Goal: Task Accomplishment & Management: Manage account settings

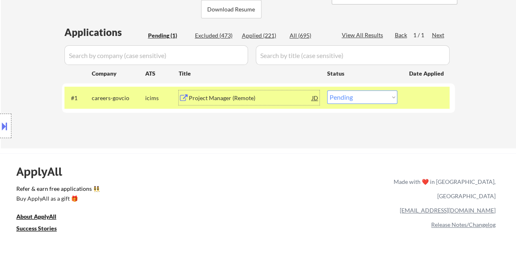
scroll to position [186, 0]
click at [357, 99] on select "Choose an option... Pending Applied Excluded (Questions) Excluded (Expired) Exc…" at bounding box center [362, 96] width 70 height 13
select select ""excluded__other_""
click at [327, 90] on select "Choose an option... Pending Applied Excluded (Questions) Excluded (Expired) Exc…" at bounding box center [362, 96] width 70 height 13
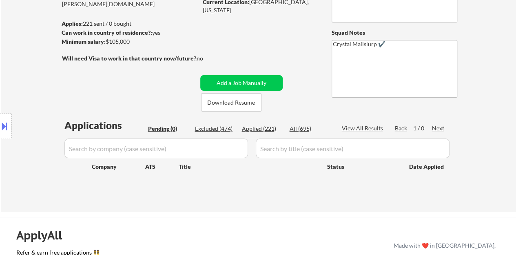
scroll to position [105, 0]
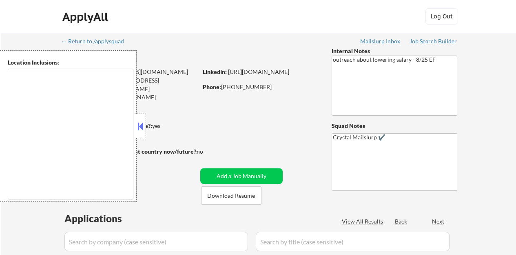
type textarea "Austin, TX West Lake Hills, TX Rollingwood, TX Sunset Valley, TX Cedar Park, TX…"
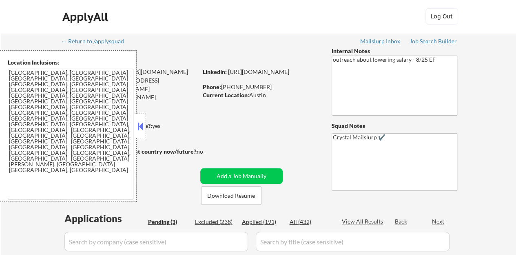
select select ""pending""
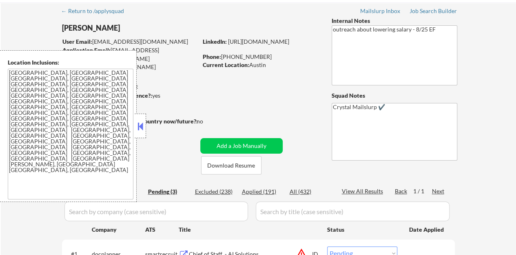
scroll to position [41, 0]
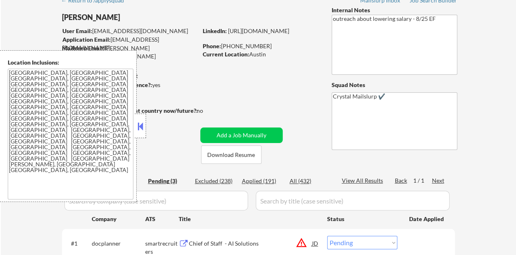
click at [139, 120] on button at bounding box center [140, 126] width 9 height 12
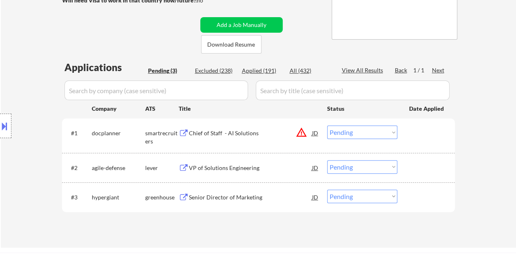
scroll to position [163, 0]
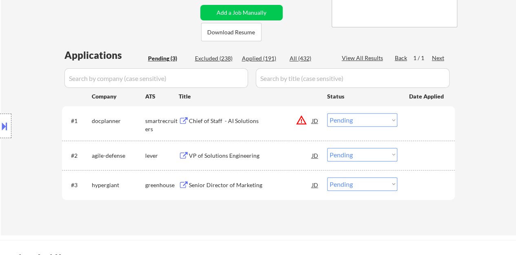
click at [245, 156] on div "VP of Solutions Engineering" at bounding box center [250, 155] width 123 height 8
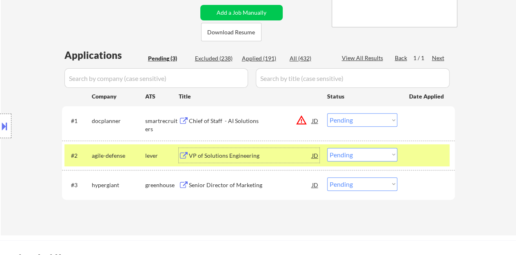
click at [375, 156] on select "Choose an option... Pending Applied Excluded (Questions) Excluded (Expired) Exc…" at bounding box center [362, 154] width 70 height 13
click at [465, 142] on div "← Return to /applysquad Mailslurp Inbox Job Search Builder Ethan Wood User Emai…" at bounding box center [259, 52] width 516 height 366
click at [465, 156] on div "← Return to /applysquad Mailslurp Inbox Job Search Builder Ethan Wood User Emai…" at bounding box center [259, 52] width 516 height 366
drag, startPoint x: 443, startPoint y: 151, endPoint x: 436, endPoint y: 165, distance: 16.4
click at [443, 151] on div at bounding box center [428, 155] width 36 height 15
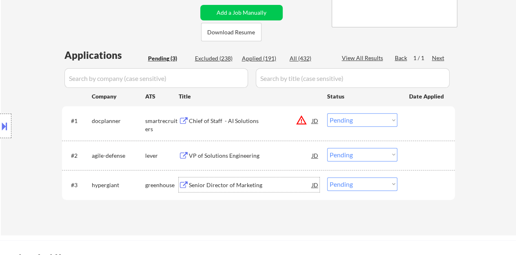
click at [248, 183] on div "Senior Director of Marketing" at bounding box center [250, 185] width 123 height 8
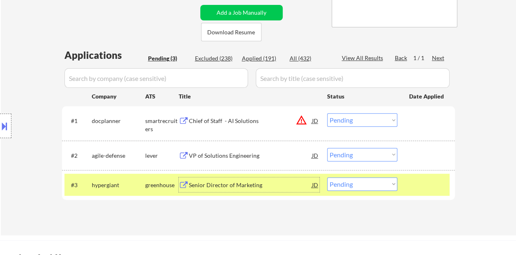
click at [359, 189] on select "Choose an option... Pending Applied Excluded (Questions) Excluded (Expired) Exc…" at bounding box center [362, 183] width 70 height 13
select select ""excluded__expired_""
click at [327, 177] on select "Choose an option... Pending Applied Excluded (Questions) Excluded (Expired) Exc…" at bounding box center [362, 183] width 70 height 13
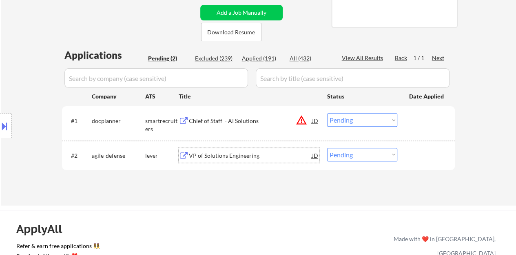
click at [212, 155] on div "VP of Solutions Engineering" at bounding box center [250, 155] width 123 height 8
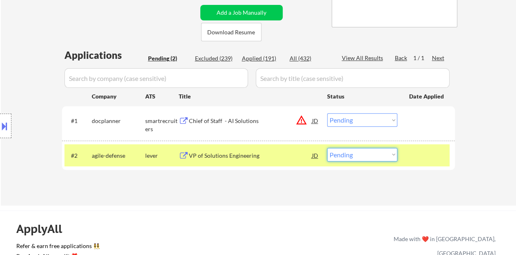
click at [360, 156] on select "Choose an option... Pending Applied Excluded (Questions) Excluded (Expired) Exc…" at bounding box center [362, 154] width 70 height 13
select select ""applied""
click at [327, 148] on select "Choose an option... Pending Applied Excluded (Questions) Excluded (Expired) Exc…" at bounding box center [362, 154] width 70 height 13
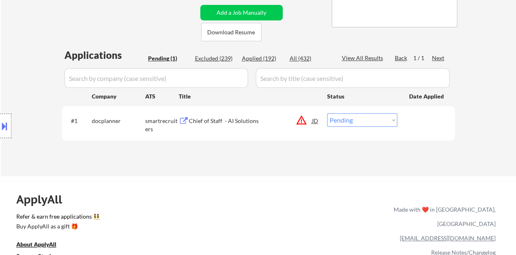
click at [217, 123] on div "Chief of Staff - AI Solutions" at bounding box center [250, 121] width 123 height 8
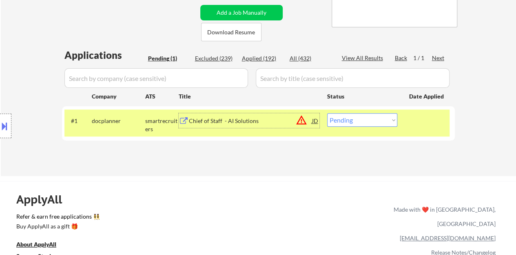
click at [394, 110] on div "#1 docplanner smartrecruiters Chief of Staff - AI Solutions JD warning_amber Ch…" at bounding box center [257, 122] width 385 height 27
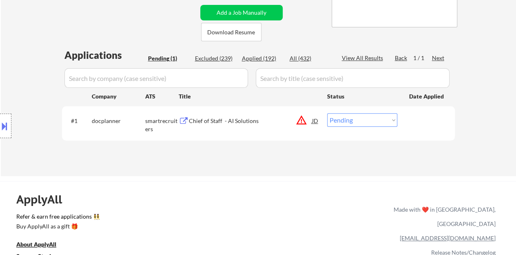
click at [394, 116] on select "Choose an option... Pending Applied Excluded (Questions) Excluded (Expired) Exc…" at bounding box center [362, 119] width 70 height 13
select select ""excluded__location_""
click at [327, 113] on select "Choose an option... Pending Applied Excluded (Questions) Excluded (Expired) Exc…" at bounding box center [362, 119] width 70 height 13
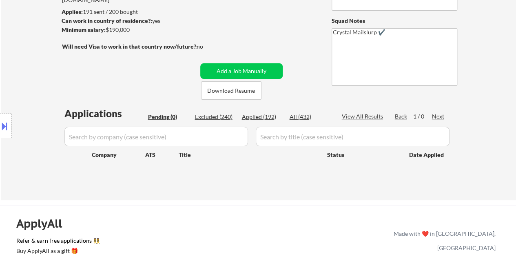
scroll to position [82, 0]
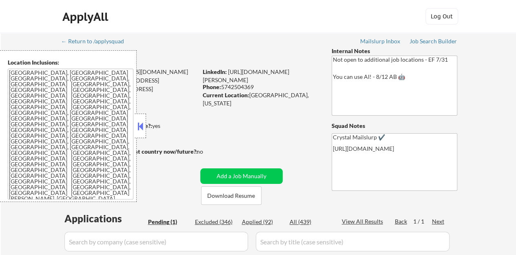
click at [142, 125] on button at bounding box center [140, 126] width 9 height 12
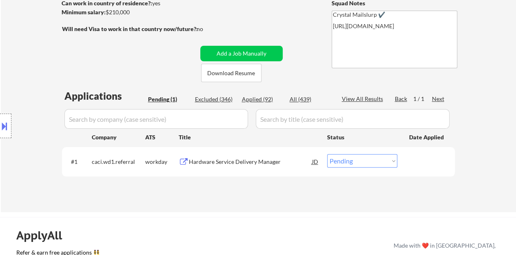
scroll to position [163, 0]
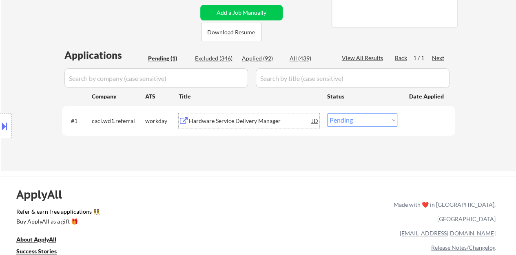
click at [220, 120] on div "Hardware Service Delivery Manager" at bounding box center [250, 121] width 123 height 8
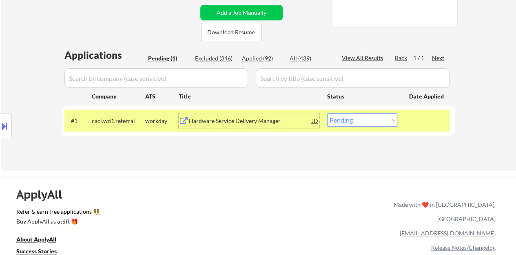
click at [362, 127] on div "#1 caci.wd1.referral workday Hardware Service Delivery Manager JD Choose an opt…" at bounding box center [257, 120] width 385 height 22
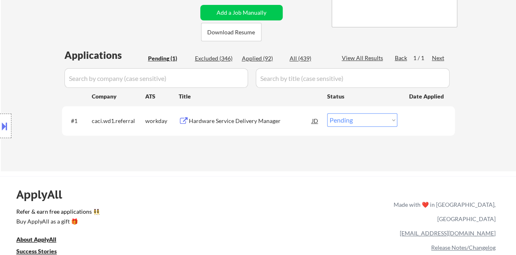
click at [361, 123] on select "Choose an option... Pending Applied Excluded (Questions) Excluded (Expired) Exc…" at bounding box center [362, 119] width 70 height 13
select select ""excluded__bad_match_""
click at [327, 113] on select "Choose an option... Pending Applied Excluded (Questions) Excluded (Expired) Exc…" at bounding box center [362, 119] width 70 height 13
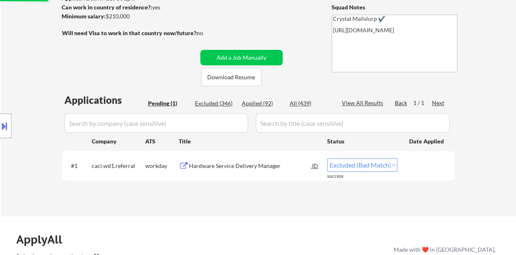
scroll to position [82, 0]
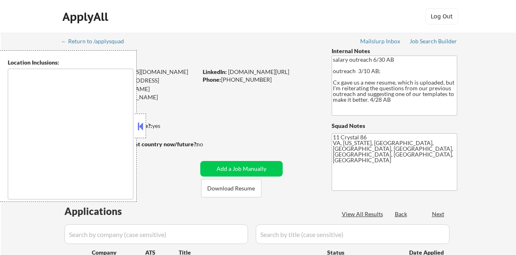
type textarea "Springfield, VA Annandale, VA Burke, VA West Springfield, VA Franconia, VA Lort…"
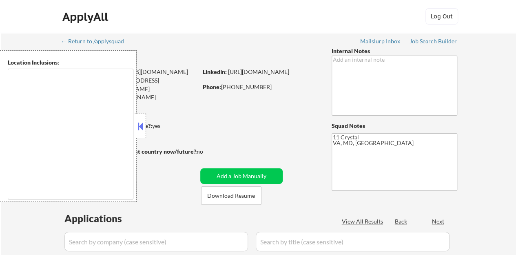
type textarea "[GEOGRAPHIC_DATA], [GEOGRAPHIC_DATA] [GEOGRAPHIC_DATA], [GEOGRAPHIC_DATA] [GEOG…"
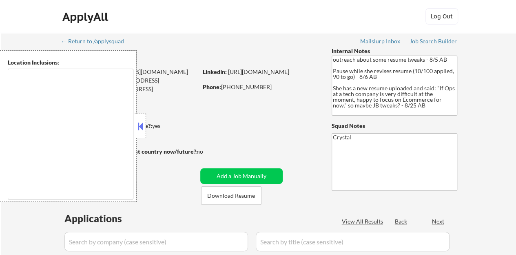
type textarea "Raleigh, NC Cary, NC Morrisville, NC Apex, NC Garner, NC Wake Forest, NC Holly …"
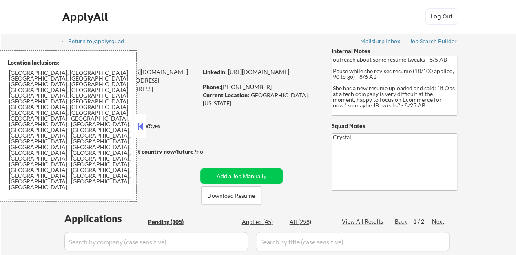
click at [140, 125] on button at bounding box center [140, 126] width 9 height 12
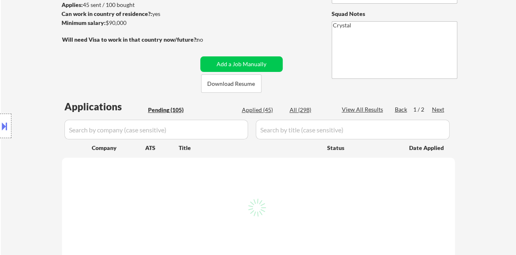
scroll to position [204, 0]
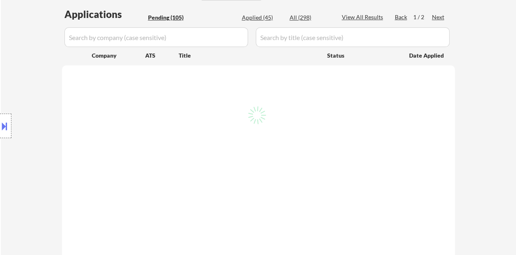
select select ""pending""
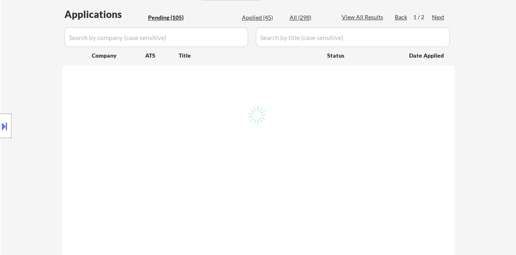
select select ""pending""
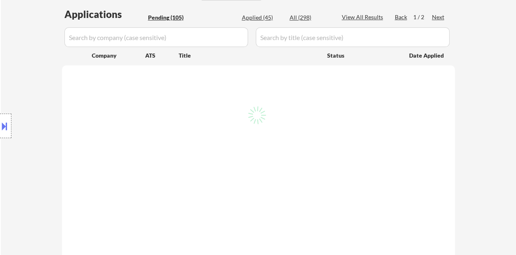
select select ""pending""
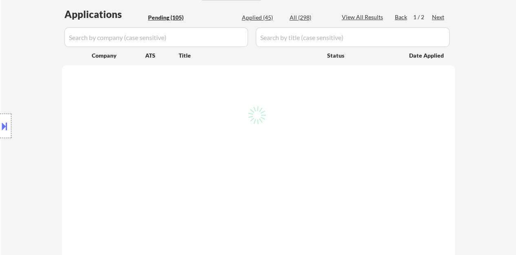
select select ""pending""
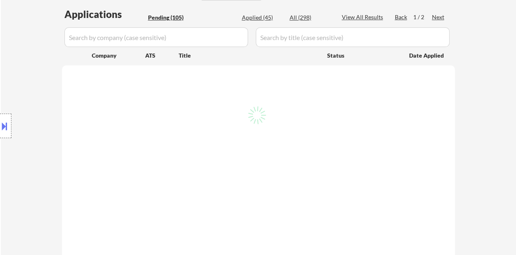
select select ""pending""
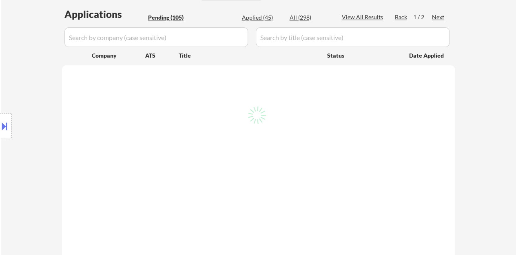
select select ""pending""
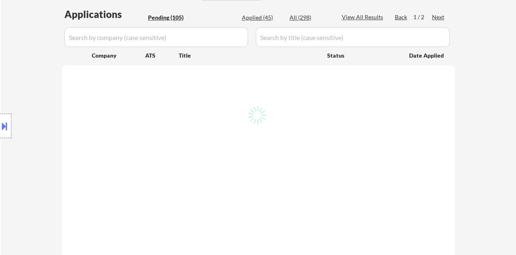
select select ""pending""
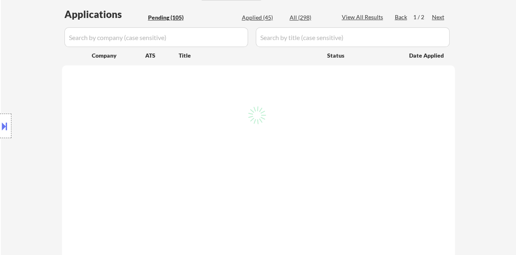
select select ""pending""
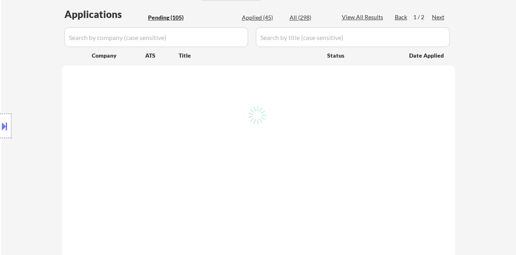
select select ""pending""
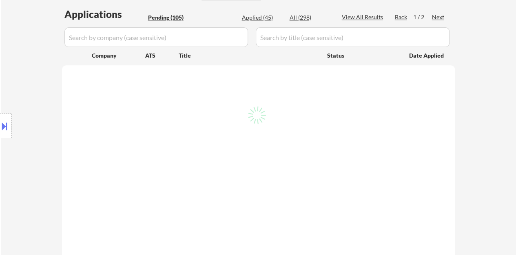
select select ""pending""
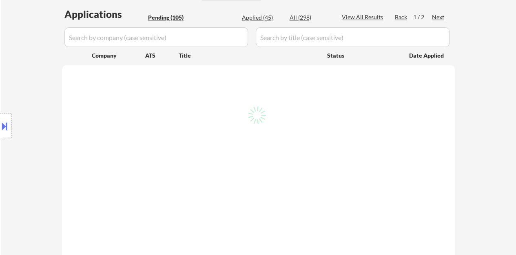
select select ""pending""
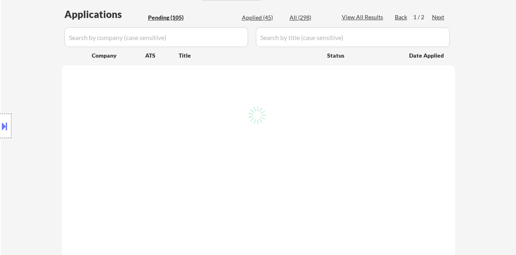
select select ""pending""
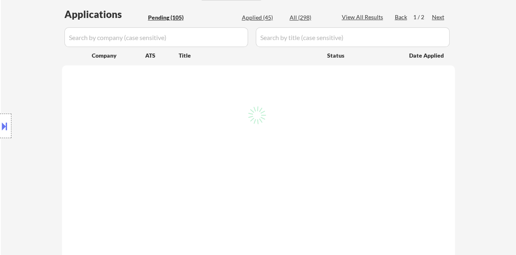
select select ""pending""
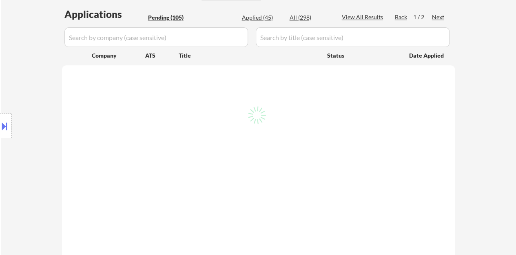
select select ""pending""
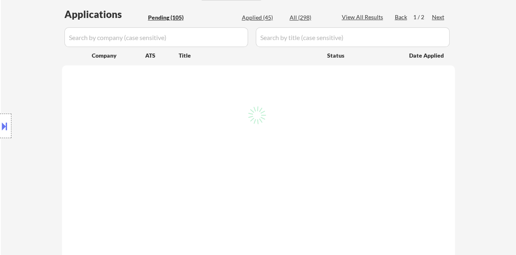
select select ""pending""
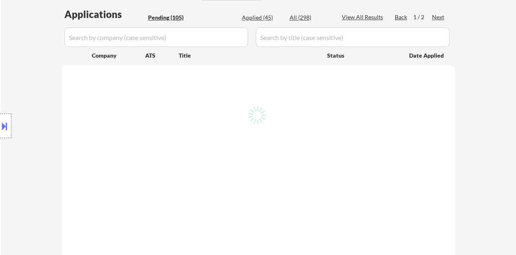
select select ""pending""
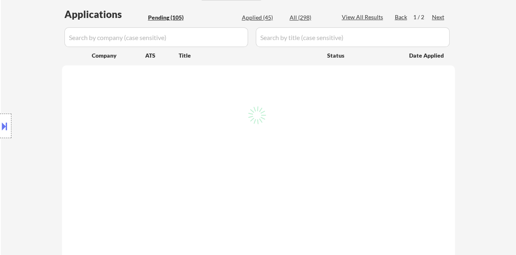
select select ""pending""
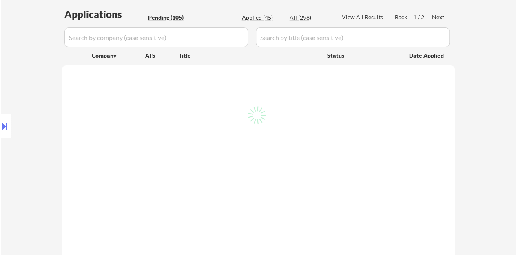
select select ""pending""
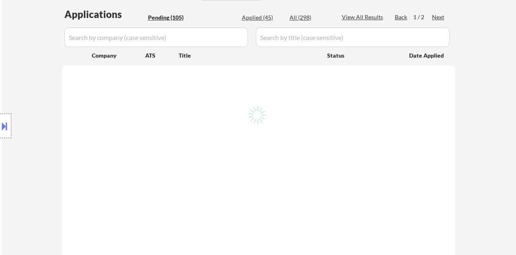
select select ""pending""
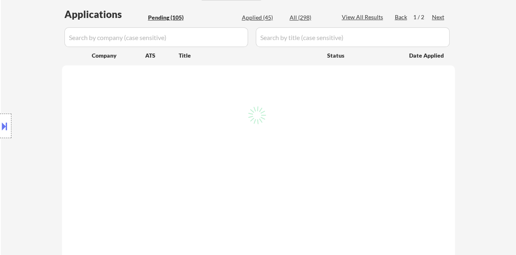
select select ""pending""
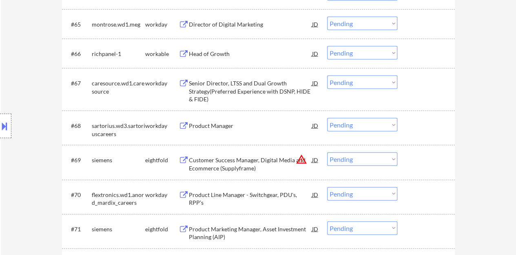
scroll to position [2286, 0]
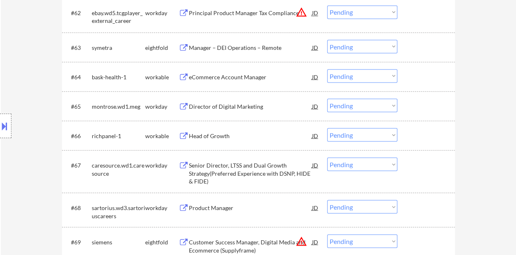
click at [212, 132] on div "Head of Growth" at bounding box center [250, 135] width 123 height 8
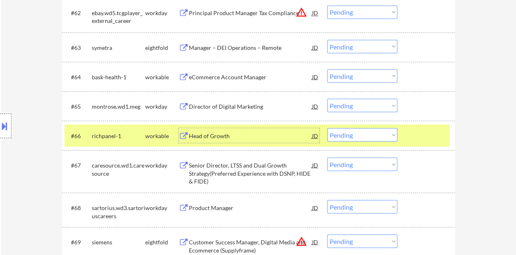
click at [389, 135] on select "Choose an option... Pending Applied Excluded (Questions) Excluded (Expired) Exc…" at bounding box center [362, 134] width 70 height 13
click at [327, 128] on select "Choose an option... Pending Applied Excluded (Questions) Excluded (Expired) Exc…" at bounding box center [362, 134] width 70 height 13
select select ""pending""
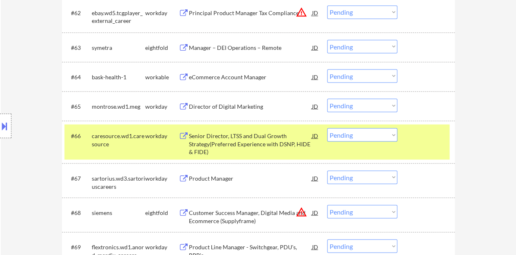
click at [426, 134] on div at bounding box center [428, 135] width 36 height 15
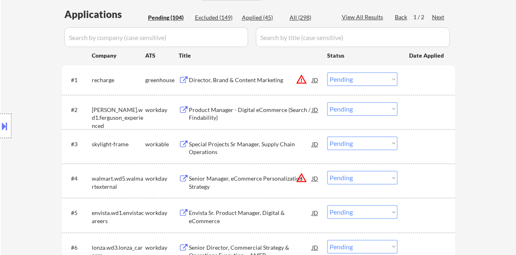
scroll to position [245, 0]
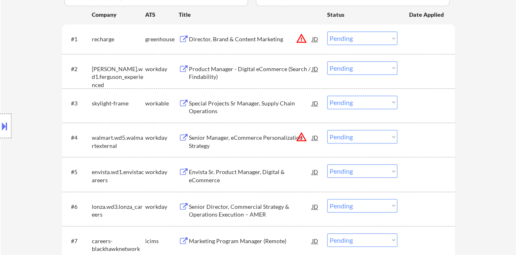
click at [269, 69] on div "Product Manager - Digital eCommerce (Search / Findability)" at bounding box center [250, 73] width 123 height 16
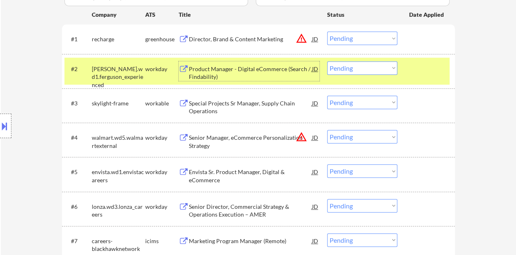
click at [347, 65] on select "Choose an option... Pending Applied Excluded (Questions) Excluded (Expired) Exc…" at bounding box center [362, 67] width 70 height 13
click at [327, 61] on select "Choose an option... Pending Applied Excluded (Questions) Excluded (Expired) Exc…" at bounding box center [362, 67] width 70 height 13
select select ""pending""
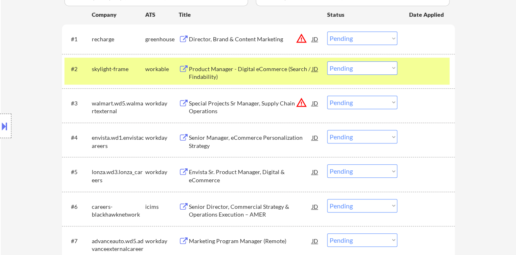
click at [426, 78] on div "#2 skylight-frame workable Product Manager - Digital eCommerce (Search / Findab…" at bounding box center [257, 71] width 385 height 27
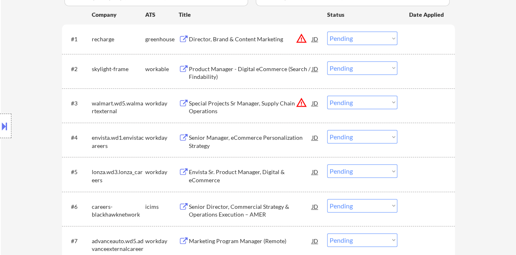
scroll to position [286, 0]
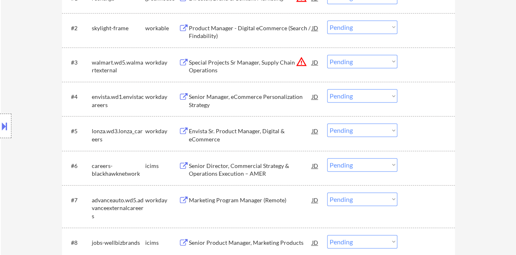
click at [260, 93] on div "Senior Manager, eCommerce Personalization Strategy" at bounding box center [250, 101] width 123 height 16
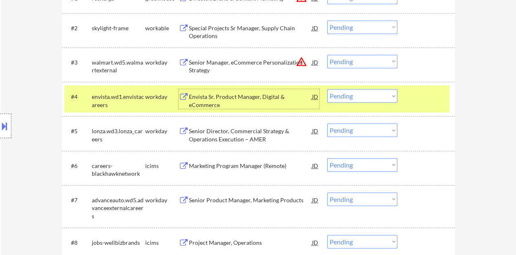
click at [385, 95] on select "Choose an option... Pending Applied Excluded (Questions) Excluded (Expired) Exc…" at bounding box center [362, 95] width 70 height 13
click at [327, 89] on select "Choose an option... Pending Applied Excluded (Questions) Excluded (Expired) Exc…" at bounding box center [362, 95] width 70 height 13
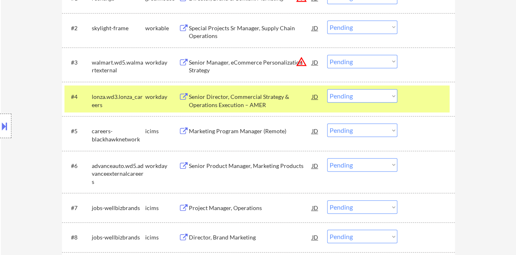
click at [240, 98] on div "Senior Director, Commercial Strategy & Operations Execution – AMER" at bounding box center [250, 101] width 123 height 16
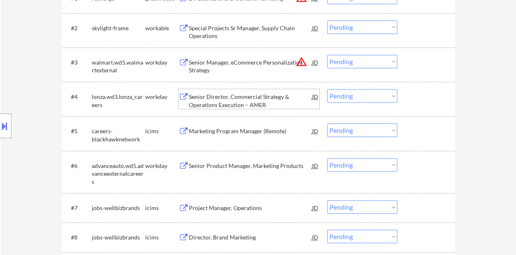
click at [343, 98] on select "Choose an option... Pending Applied Excluded (Questions) Excluded (Expired) Exc…" at bounding box center [362, 95] width 70 height 13
click at [344, 98] on select "Choose an option... Pending Applied Excluded (Questions) Excluded (Expired) Exc…" at bounding box center [362, 95] width 70 height 13
click at [327, 89] on select "Choose an option... Pending Applied Excluded (Questions) Excluded (Expired) Exc…" at bounding box center [362, 95] width 70 height 13
select select ""pending""
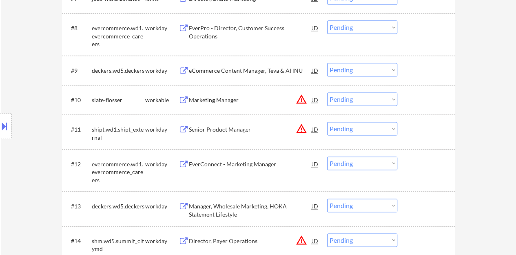
scroll to position [531, 0]
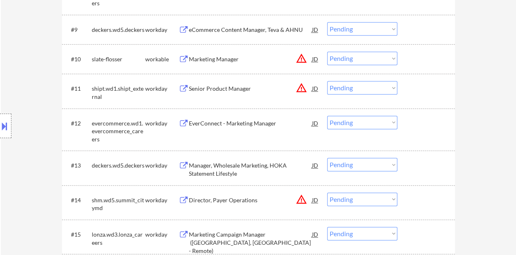
click at [247, 116] on div "EverConnect - Marketing Manager" at bounding box center [250, 123] width 123 height 15
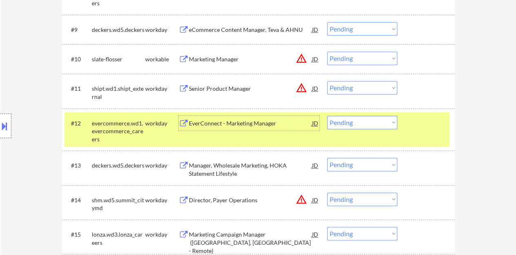
click at [347, 120] on select "Choose an option... Pending Applied Excluded (Questions) Excluded (Expired) Exc…" at bounding box center [362, 122] width 70 height 13
click at [327, 116] on select "Choose an option... Pending Applied Excluded (Questions) Excluded (Expired) Exc…" at bounding box center [362, 122] width 70 height 13
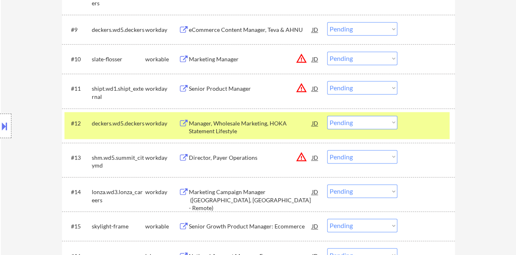
click at [258, 117] on div "Manager, Wholesale Marketing, HOKA Statement Lifestyle" at bounding box center [250, 126] width 123 height 20
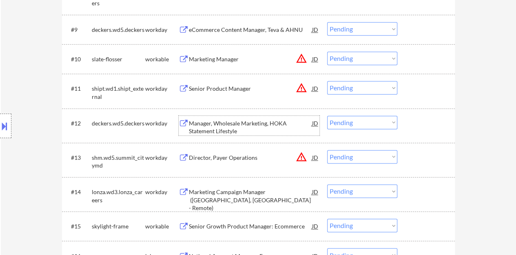
click at [442, 120] on div at bounding box center [428, 123] width 36 height 15
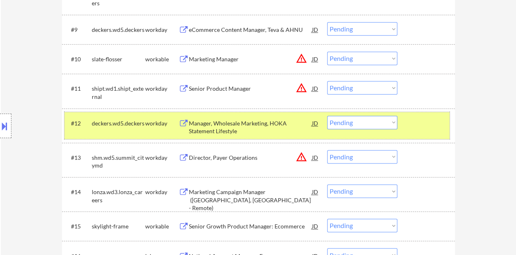
click at [374, 120] on select "Choose an option... Pending Applied Excluded (Questions) Excluded (Expired) Exc…" at bounding box center [362, 122] width 70 height 13
click at [327, 116] on select "Choose an option... Pending Applied Excluded (Questions) Excluded (Expired) Exc…" at bounding box center [362, 122] width 70 height 13
select select ""pending""
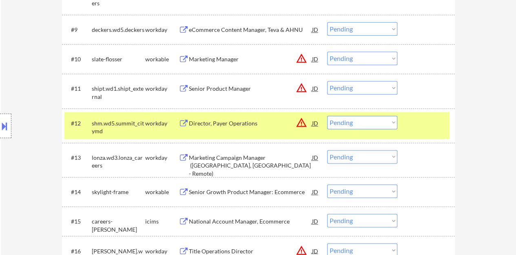
click at [416, 131] on div "#12 shm.wd5.summit_citymd workday Director, Payer Operations JD warning_amber C…" at bounding box center [257, 125] width 385 height 27
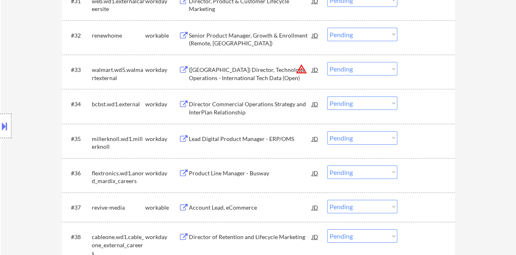
scroll to position [1307, 0]
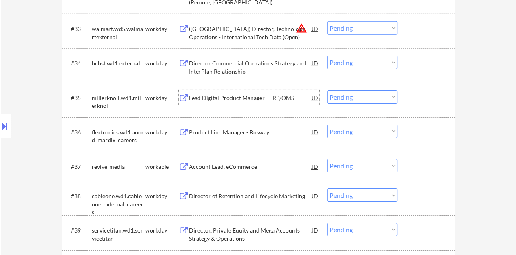
click at [272, 101] on div "Lead Digital Product Manager - ERP/OMS" at bounding box center [250, 98] width 123 height 8
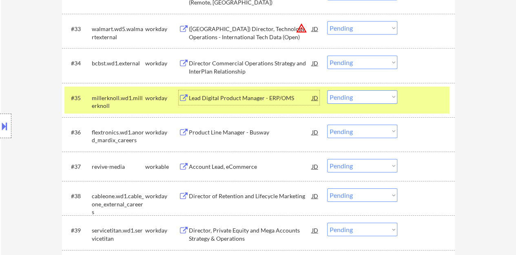
click at [354, 95] on select "Choose an option... Pending Applied Excluded (Questions) Excluded (Expired) Exc…" at bounding box center [362, 96] width 70 height 13
click at [327, 90] on select "Choose an option... Pending Applied Excluded (Questions) Excluded (Expired) Exc…" at bounding box center [362, 96] width 70 height 13
select select ""pending""
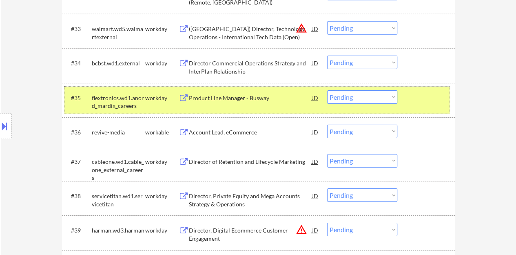
click at [408, 99] on div "#35 flextronics.wd1.anord_mardix_careers workday Product Line Manager - Busway …" at bounding box center [257, 100] width 385 height 27
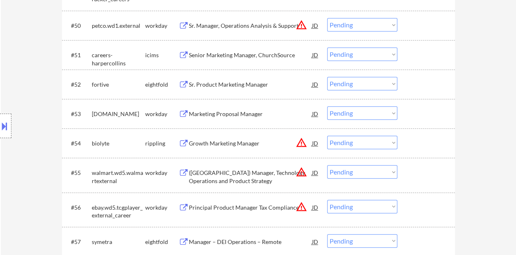
scroll to position [1878, 0]
click at [248, 145] on div "Growth Marketing Manager" at bounding box center [250, 143] width 123 height 8
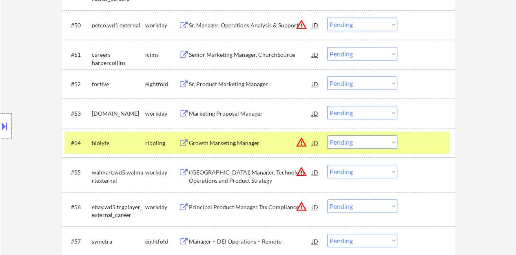
click at [0, 115] on div at bounding box center [5, 126] width 11 height 24
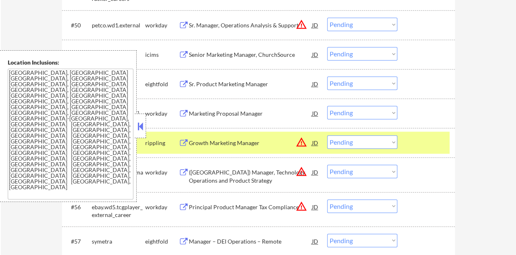
click at [138, 122] on button at bounding box center [140, 126] width 9 height 12
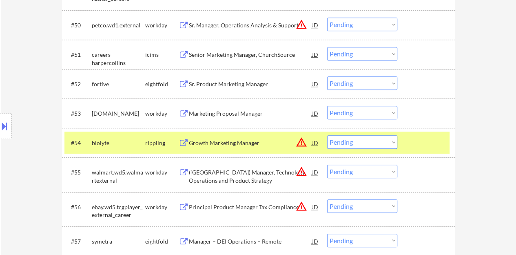
click at [386, 138] on select "Choose an option... Pending Applied Excluded (Questions) Excluded (Expired) Exc…" at bounding box center [362, 141] width 70 height 13
click at [327, 135] on select "Choose an option... Pending Applied Excluded (Questions) Excluded (Expired) Exc…" at bounding box center [362, 141] width 70 height 13
select select ""pending""
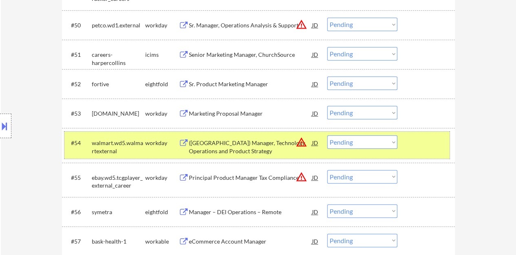
click at [411, 145] on div at bounding box center [428, 142] width 36 height 15
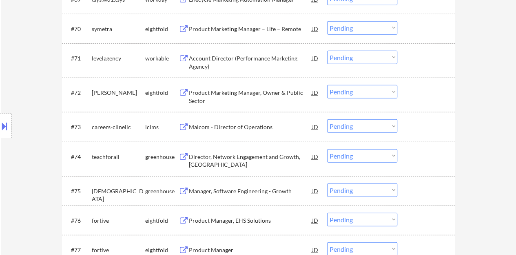
scroll to position [2531, 0]
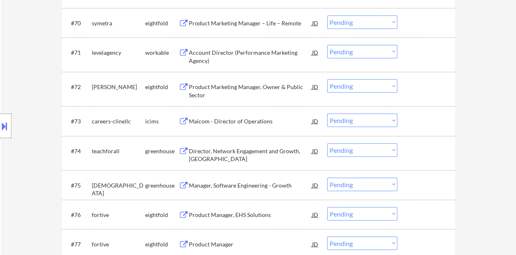
click at [225, 147] on div "Director, Network Engagement and Growth, Americas" at bounding box center [250, 155] width 123 height 16
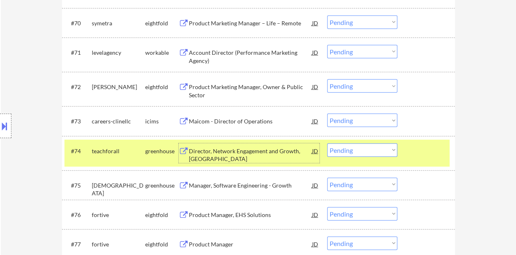
click at [363, 151] on select "Choose an option... Pending Applied Excluded (Questions) Excluded (Expired) Exc…" at bounding box center [362, 149] width 70 height 13
click at [327, 143] on select "Choose an option... Pending Applied Excluded (Questions) Excluded (Expired) Exc…" at bounding box center [362, 149] width 70 height 13
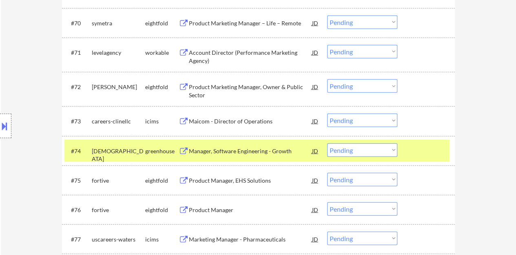
click at [264, 147] on div "Manager, Software Engineering - Growth" at bounding box center [250, 151] width 123 height 8
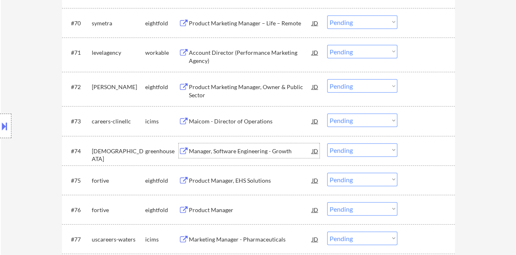
click at [424, 147] on div at bounding box center [428, 150] width 36 height 15
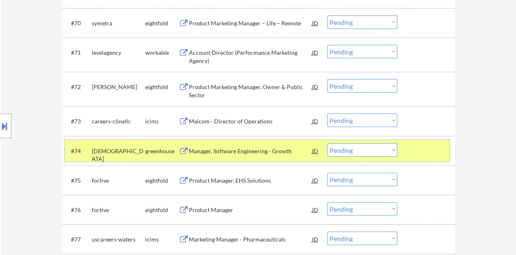
click at [352, 151] on select "Choose an option... Pending Applied Excluded (Questions) Excluded (Expired) Exc…" at bounding box center [362, 149] width 70 height 13
click at [327, 143] on select "Choose an option... Pending Applied Excluded (Questions) Excluded (Expired) Exc…" at bounding box center [362, 149] width 70 height 13
select select ""pending""
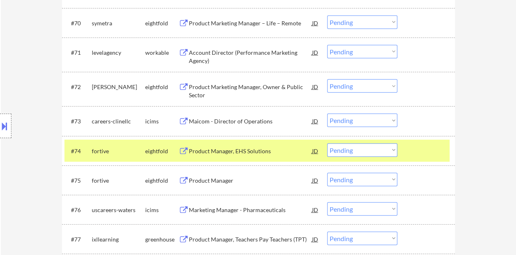
click at [416, 153] on div at bounding box center [428, 150] width 36 height 15
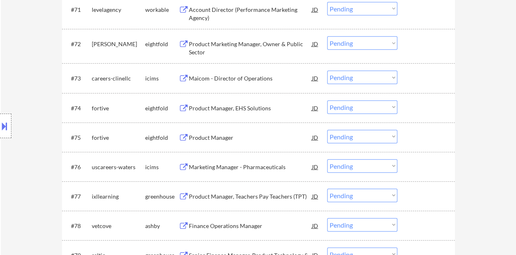
scroll to position [2613, 0]
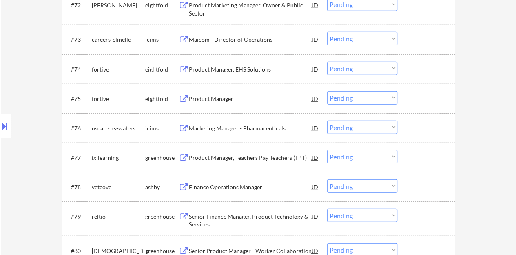
click at [264, 154] on div "Product Manager, Teachers Pay Teachers (TPT)" at bounding box center [250, 158] width 123 height 8
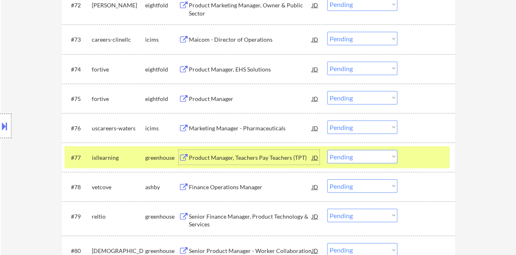
click at [362, 150] on select "Choose an option... Pending Applied Excluded (Questions) Excluded (Expired) Exc…" at bounding box center [362, 156] width 70 height 13
click at [327, 150] on select "Choose an option... Pending Applied Excluded (Questions) Excluded (Expired) Exc…" at bounding box center [362, 156] width 70 height 13
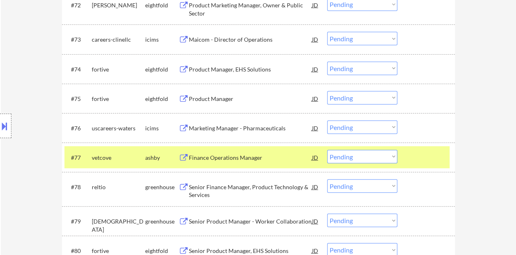
click at [247, 154] on div "Finance Operations Manager" at bounding box center [250, 158] width 123 height 8
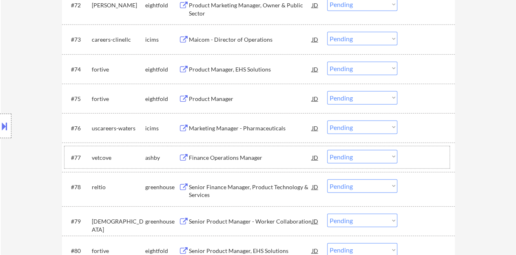
click at [440, 162] on div at bounding box center [428, 157] width 36 height 15
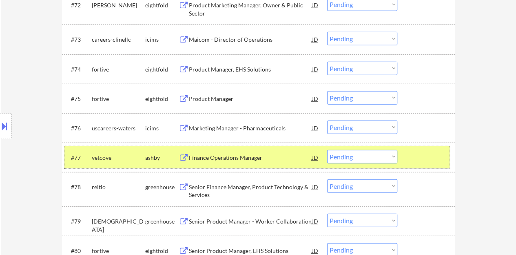
click at [372, 151] on select "Choose an option... Pending Applied Excluded (Questions) Excluded (Expired) Exc…" at bounding box center [362, 156] width 70 height 13
click at [327, 150] on select "Choose an option... Pending Applied Excluded (Questions) Excluded (Expired) Exc…" at bounding box center [362, 156] width 70 height 13
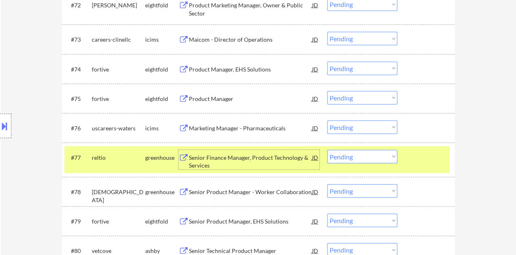
click at [256, 156] on div "Senior Finance Manager, Product Technology & Services" at bounding box center [250, 162] width 123 height 16
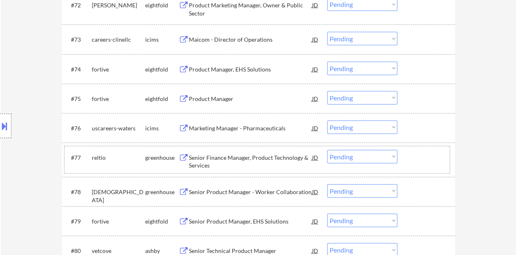
click at [405, 155] on div "#77 reltio greenhouse Senior Finance Manager, Product Technology & Services JD …" at bounding box center [257, 159] width 385 height 27
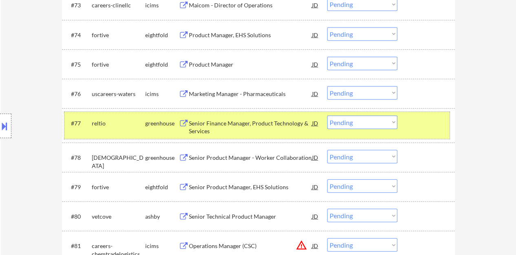
scroll to position [2654, 0]
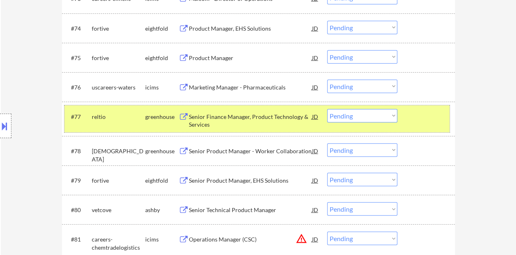
click at [350, 113] on select "Choose an option... Pending Applied Excluded (Questions) Excluded (Expired) Exc…" at bounding box center [362, 115] width 70 height 13
click at [327, 109] on select "Choose an option... Pending Applied Excluded (Questions) Excluded (Expired) Exc…" at bounding box center [362, 115] width 70 height 13
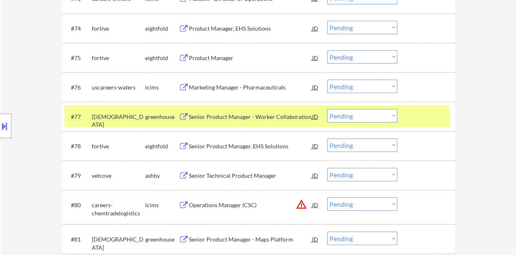
click at [274, 116] on div "Senior Product Manager - Worker Collaboration" at bounding box center [250, 117] width 123 height 8
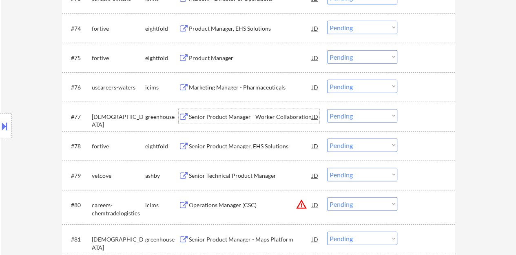
click at [426, 114] on div at bounding box center [428, 116] width 36 height 15
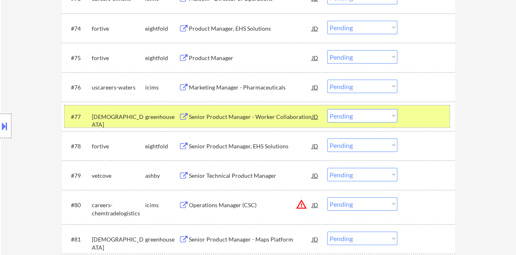
click at [335, 118] on select "Choose an option... Pending Applied Excluded (Questions) Excluded (Expired) Exc…" at bounding box center [362, 115] width 70 height 13
click at [327, 109] on select "Choose an option... Pending Applied Excluded (Questions) Excluded (Expired) Exc…" at bounding box center [362, 115] width 70 height 13
select select ""pending""
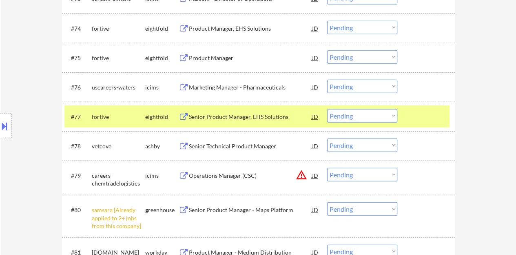
click at [350, 207] on select "Choose an option... Pending Applied Excluded (Questions) Excluded (Expired) Exc…" at bounding box center [362, 208] width 70 height 13
click at [327, 202] on select "Choose an option... Pending Applied Excluded (Questions) Excluded (Expired) Exc…" at bounding box center [362, 208] width 70 height 13
select select ""pending""
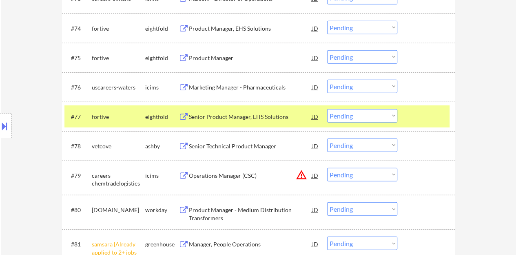
click at [425, 119] on div at bounding box center [428, 116] width 36 height 15
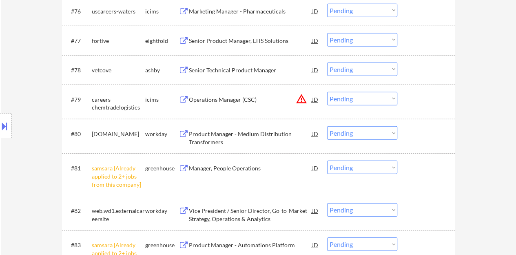
scroll to position [2736, 0]
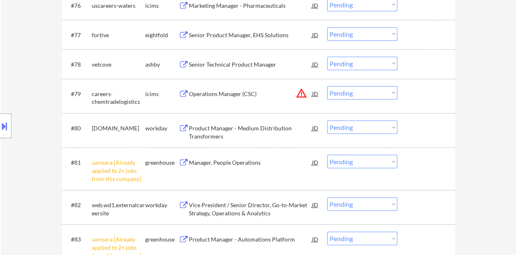
click at [372, 168] on div "#81 samsara [Already applied to 2+ jobs from this company] greenhouse Manager, …" at bounding box center [257, 168] width 385 height 35
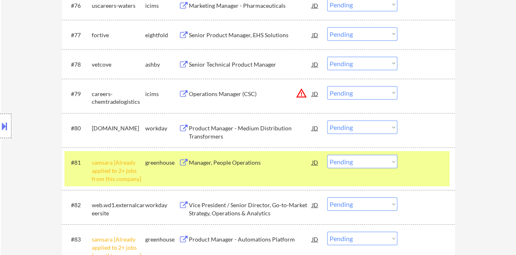
click at [362, 162] on select "Choose an option... Pending Applied Excluded (Questions) Excluded (Expired) Exc…" at bounding box center [362, 161] width 70 height 13
click at [327, 155] on select "Choose an option... Pending Applied Excluded (Questions) Excluded (Expired) Exc…" at bounding box center [362, 161] width 70 height 13
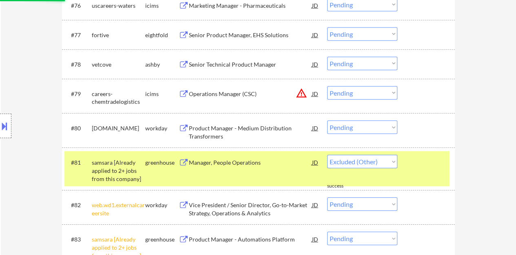
select select ""pending""
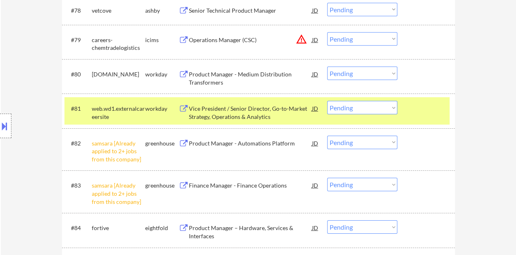
scroll to position [2817, 0]
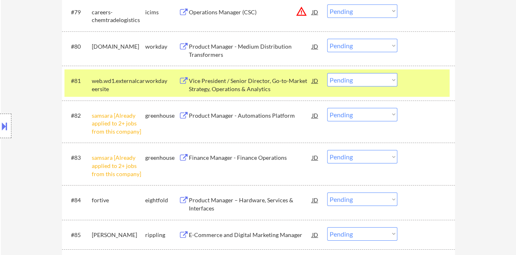
click at [365, 114] on select "Choose an option... Pending Applied Excluded (Questions) Excluded (Expired) Exc…" at bounding box center [362, 114] width 70 height 13
click at [327, 108] on select "Choose an option... Pending Applied Excluded (Questions) Excluded (Expired) Exc…" at bounding box center [362, 114] width 70 height 13
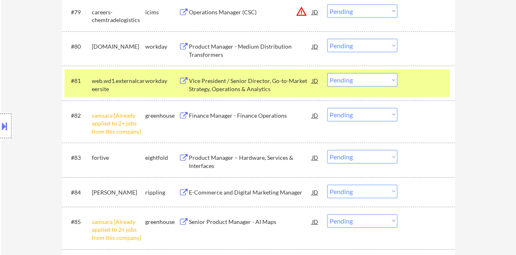
click at [341, 111] on select "Choose an option... Pending Applied Excluded (Questions) Excluded (Expired) Exc…" at bounding box center [362, 114] width 70 height 13
click at [327, 108] on select "Choose an option... Pending Applied Excluded (Questions) Excluded (Expired) Exc…" at bounding box center [362, 114] width 70 height 13
select select ""pending""
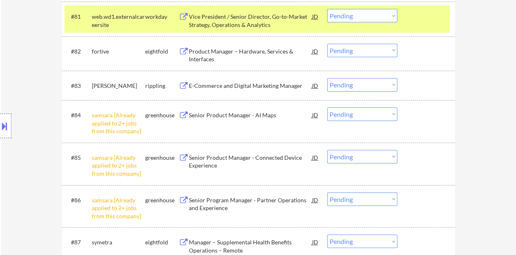
scroll to position [2940, 0]
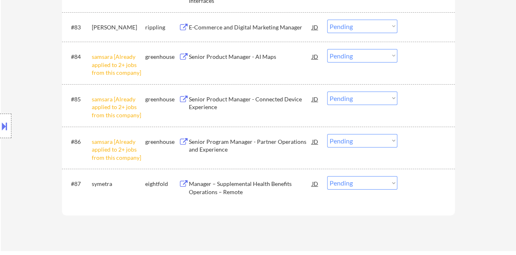
click at [361, 147] on div "#86 samsara [Already applied to 2+ jobs from this company] greenhouse Senior Pr…" at bounding box center [257, 147] width 385 height 35
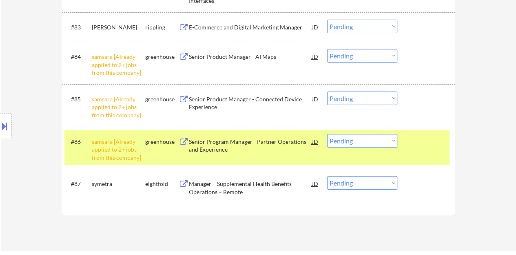
click at [360, 142] on select "Choose an option... Pending Applied Excluded (Questions) Excluded (Expired) Exc…" at bounding box center [362, 140] width 70 height 13
click at [327, 134] on select "Choose an option... Pending Applied Excluded (Questions) Excluded (Expired) Exc…" at bounding box center [362, 140] width 70 height 13
select select ""pending""
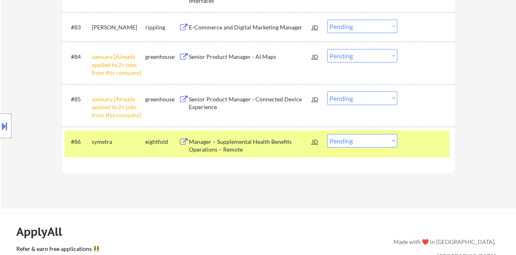
click at [410, 142] on div at bounding box center [428, 141] width 36 height 15
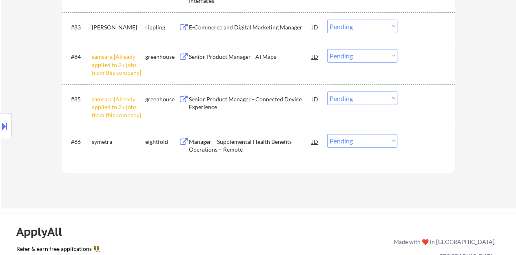
click at [356, 99] on select "Choose an option... Pending Applied Excluded (Questions) Excluded (Expired) Exc…" at bounding box center [362, 97] width 70 height 13
click at [327, 91] on select "Choose an option... Pending Applied Excluded (Questions) Excluded (Expired) Exc…" at bounding box center [362, 97] width 70 height 13
select select ""pending""
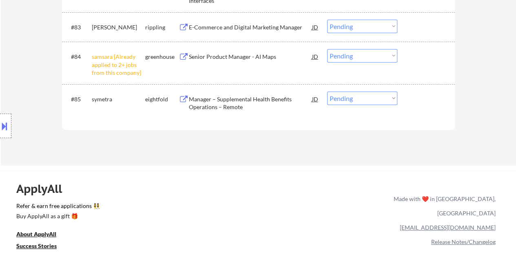
click at [369, 56] on select "Choose an option... Pending Applied Excluded (Questions) Excluded (Expired) Exc…" at bounding box center [362, 55] width 70 height 13
click at [327, 49] on select "Choose an option... Pending Applied Excluded (Questions) Excluded (Expired) Exc…" at bounding box center [362, 55] width 70 height 13
select select ""pending""
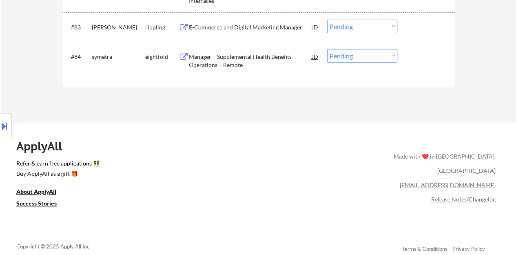
scroll to position [2858, 0]
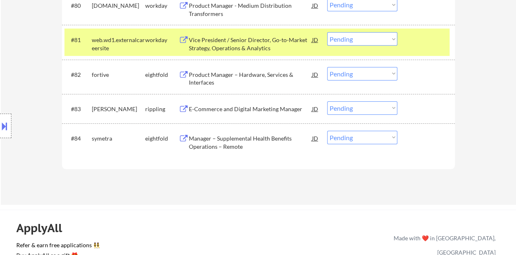
click at [424, 46] on div at bounding box center [428, 39] width 36 height 15
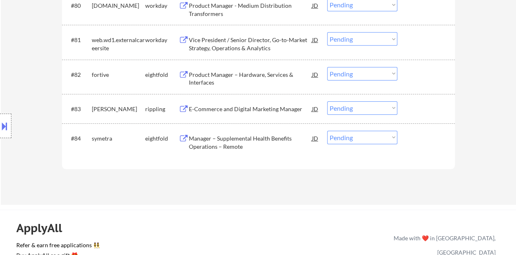
click at [270, 108] on div "E-Commerce and Digital Marketing Manager" at bounding box center [250, 109] width 123 height 8
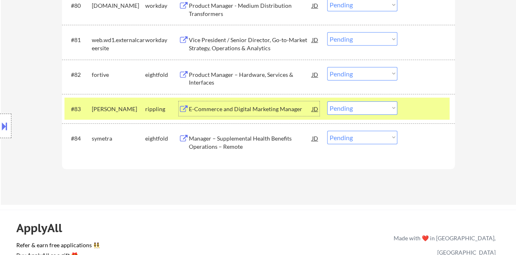
click at [349, 104] on select "Choose an option... Pending Applied Excluded (Questions) Excluded (Expired) Exc…" at bounding box center [362, 107] width 70 height 13
click at [327, 101] on select "Choose an option... Pending Applied Excluded (Questions) Excluded (Expired) Exc…" at bounding box center [362, 107] width 70 height 13
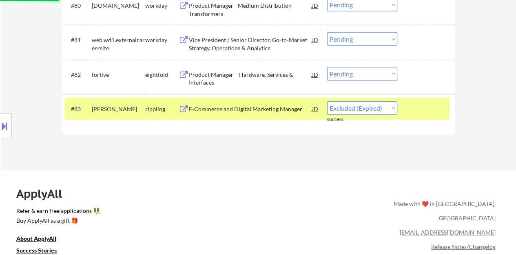
select select ""pending""
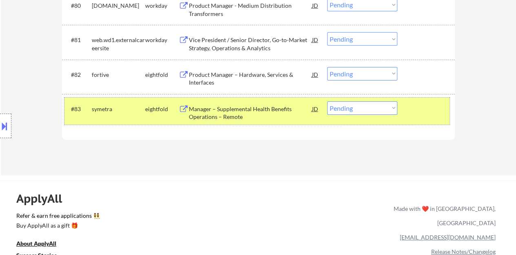
click at [414, 105] on div at bounding box center [428, 108] width 36 height 15
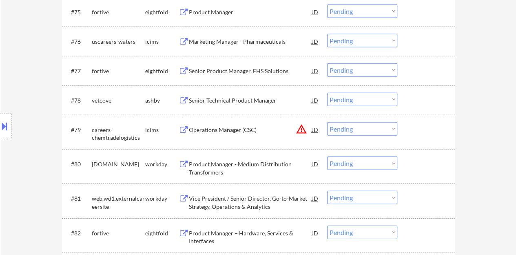
scroll to position [2695, 0]
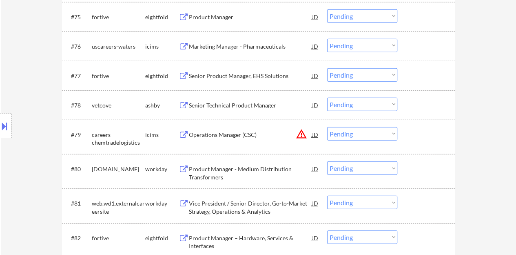
click at [225, 102] on div "Senior Technical Product Manager" at bounding box center [250, 105] width 123 height 8
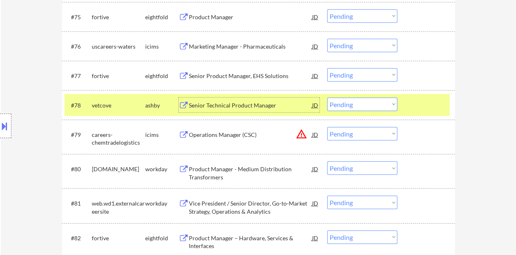
click at [364, 91] on div "#78 vetcove ashby Senior Technical Product Manager JD Choose an option... Pendi…" at bounding box center [258, 104] width 393 height 29
click at [367, 102] on select "Choose an option... Pending Applied Excluded (Questions) Excluded (Expired) Exc…" at bounding box center [362, 104] width 70 height 13
click at [327, 98] on select "Choose an option... Pending Applied Excluded (Questions) Excluded (Expired) Exc…" at bounding box center [362, 104] width 70 height 13
select select ""pending""
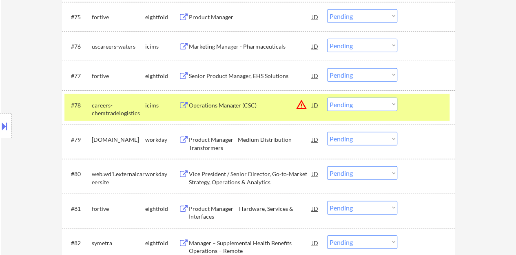
click at [429, 98] on div at bounding box center [428, 105] width 36 height 15
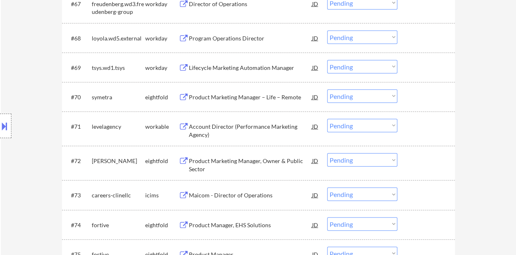
scroll to position [2368, 0]
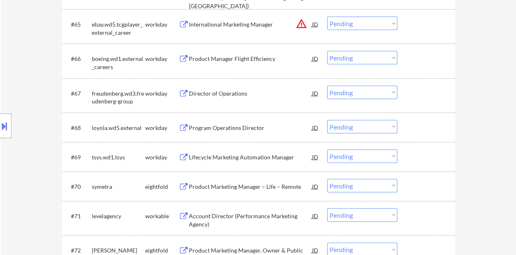
click at [218, 95] on div "Director of Operations" at bounding box center [250, 93] width 123 height 8
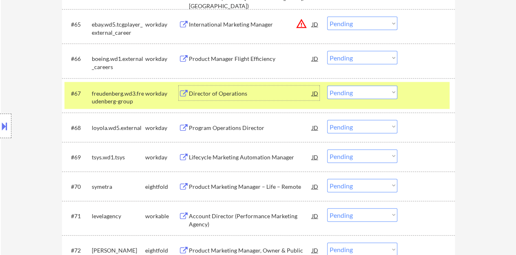
click at [344, 89] on select "Choose an option... Pending Applied Excluded (Questions) Excluded (Expired) Exc…" at bounding box center [362, 92] width 70 height 13
click at [327, 86] on select "Choose an option... Pending Applied Excluded (Questions) Excluded (Expired) Exc…" at bounding box center [362, 92] width 70 height 13
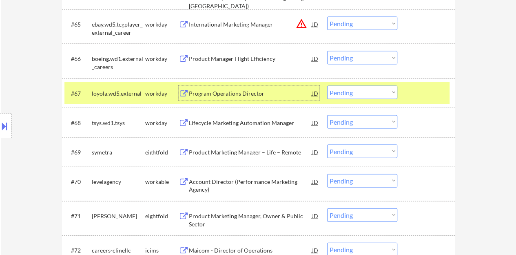
click at [229, 96] on div "Program Operations Director" at bounding box center [250, 93] width 123 height 8
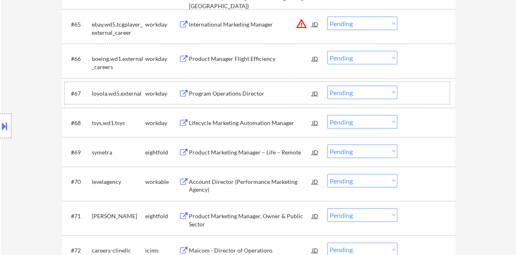
click at [416, 90] on div at bounding box center [428, 93] width 36 height 15
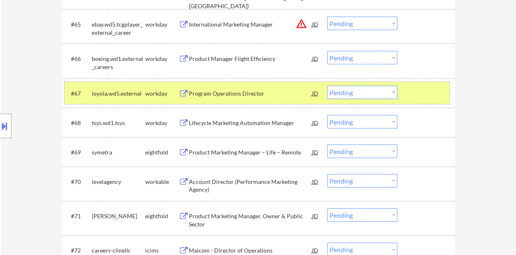
click at [371, 92] on select "Choose an option... Pending Applied Excluded (Questions) Excluded (Expired) Exc…" at bounding box center [362, 92] width 70 height 13
click at [327, 86] on select "Choose an option... Pending Applied Excluded (Questions) Excluded (Expired) Exc…" at bounding box center [362, 92] width 70 height 13
select select ""pending""
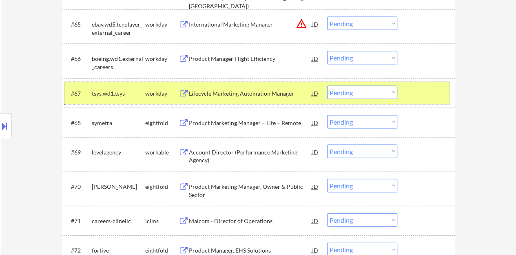
click at [438, 96] on div at bounding box center [428, 93] width 36 height 15
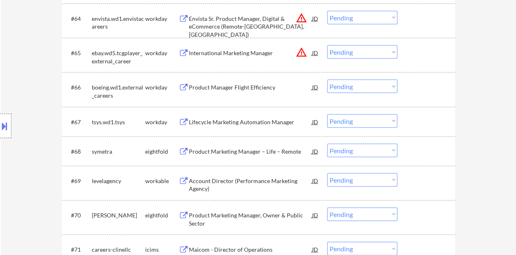
scroll to position [2327, 0]
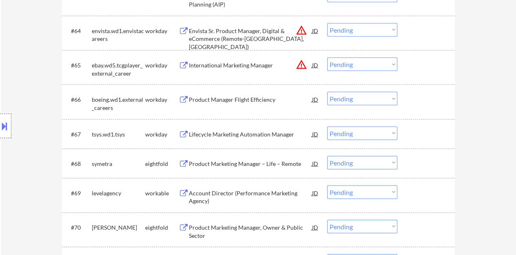
click at [229, 98] on div "Product Manager Flight Efficiency" at bounding box center [250, 100] width 123 height 8
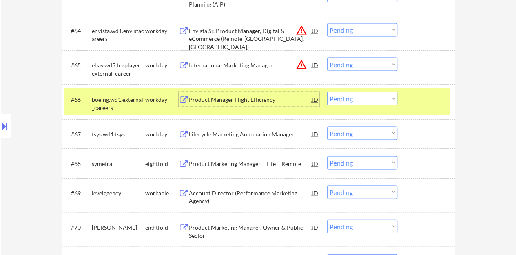
click at [360, 97] on select "Choose an option... Pending Applied Excluded (Questions) Excluded (Expired) Exc…" at bounding box center [362, 98] width 70 height 13
click at [327, 92] on select "Choose an option... Pending Applied Excluded (Questions) Excluded (Expired) Exc…" at bounding box center [362, 98] width 70 height 13
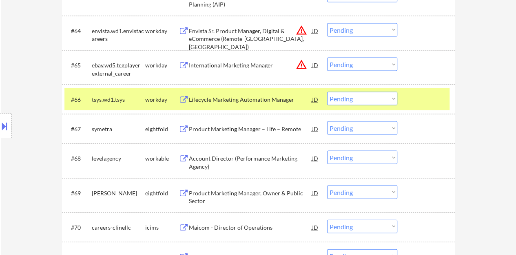
click at [258, 96] on div "Lifecycle Marketing Automation Manager" at bounding box center [250, 100] width 123 height 8
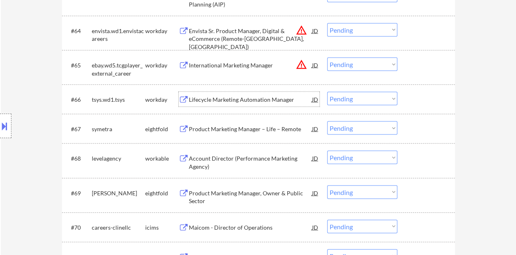
click at [414, 94] on div at bounding box center [428, 99] width 36 height 15
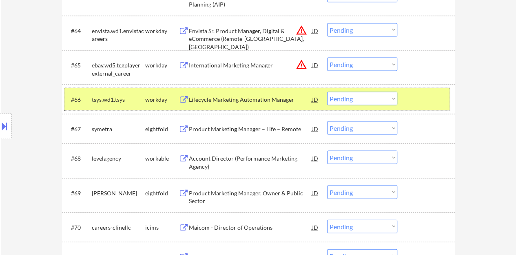
click at [377, 93] on select "Choose an option... Pending Applied Excluded (Questions) Excluded (Expired) Exc…" at bounding box center [362, 98] width 70 height 13
click at [327, 92] on select "Choose an option... Pending Applied Excluded (Questions) Excluded (Expired) Exc…" at bounding box center [362, 98] width 70 height 13
select select ""pending""
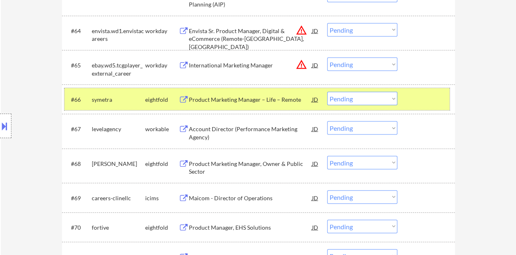
click at [426, 100] on div at bounding box center [428, 99] width 36 height 15
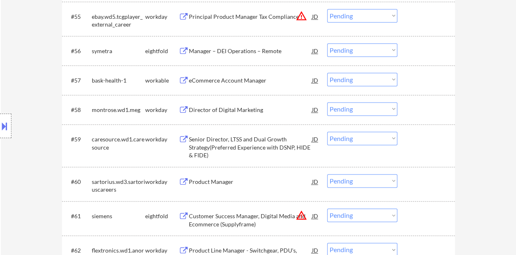
scroll to position [2001, 0]
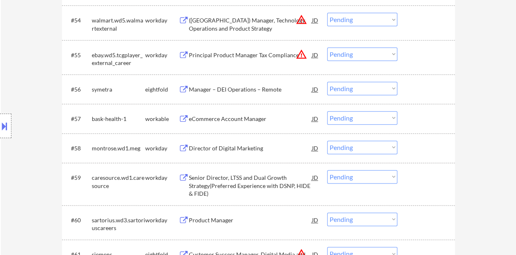
click at [254, 142] on div "Director of Digital Marketing" at bounding box center [250, 147] width 123 height 15
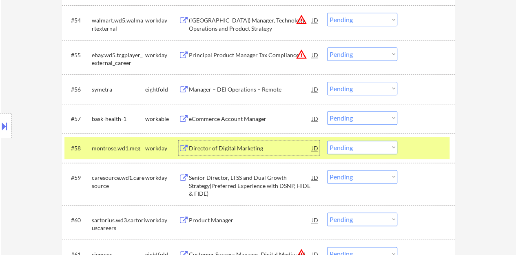
click at [356, 149] on select "Choose an option... Pending Applied Excluded (Questions) Excluded (Expired) Exc…" at bounding box center [362, 146] width 70 height 13
click at [327, 140] on select "Choose an option... Pending Applied Excluded (Questions) Excluded (Expired) Exc…" at bounding box center [362, 146] width 70 height 13
select select ""pending""
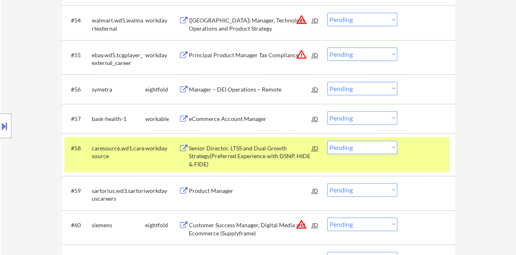
click at [406, 151] on div "#58 caresource.wd1.caresource workday Senior Director, LTSS and Dual Growth Str…" at bounding box center [257, 154] width 385 height 35
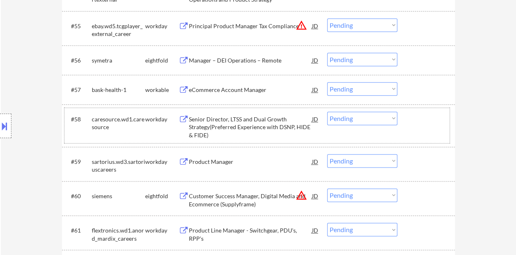
scroll to position [2041, 0]
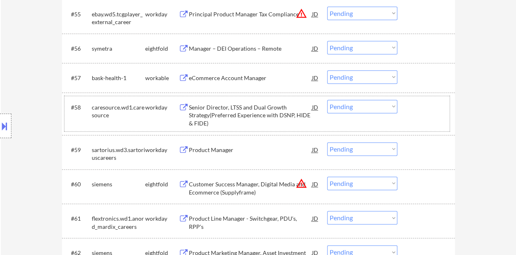
click at [208, 154] on div "Product Manager" at bounding box center [250, 149] width 123 height 15
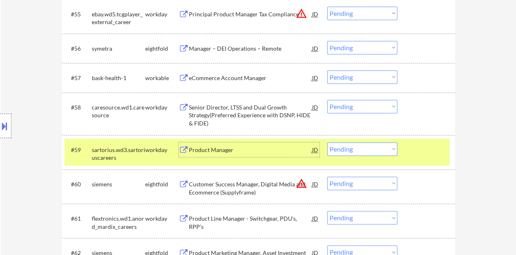
click at [364, 143] on select "Choose an option... Pending Applied Excluded (Questions) Excluded (Expired) Exc…" at bounding box center [362, 148] width 70 height 13
click at [327, 142] on select "Choose an option... Pending Applied Excluded (Questions) Excluded (Expired) Exc…" at bounding box center [362, 148] width 70 height 13
select select ""pending""
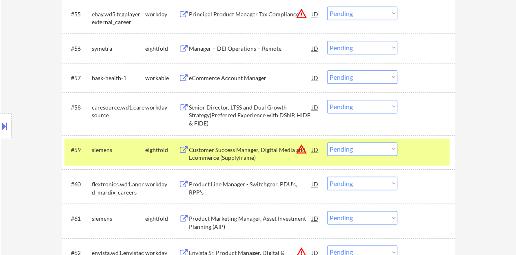
click at [420, 152] on div at bounding box center [428, 149] width 36 height 15
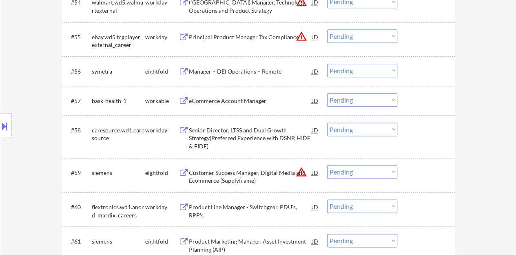
scroll to position [2001, 0]
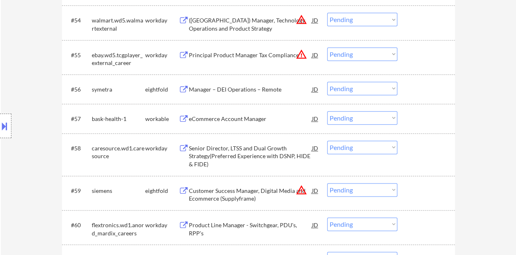
click at [259, 118] on div "eCommerce Account Manager" at bounding box center [250, 119] width 123 height 8
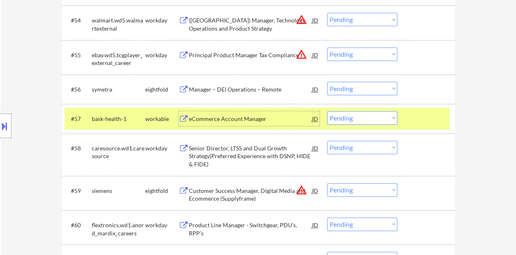
click at [385, 122] on select "Choose an option... Pending Applied Excluded (Questions) Excluded (Expired) Exc…" at bounding box center [362, 117] width 70 height 13
click at [327, 111] on select "Choose an option... Pending Applied Excluded (Questions) Excluded (Expired) Exc…" at bounding box center [362, 117] width 70 height 13
select select ""pending""
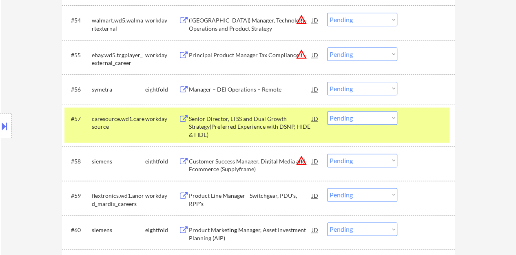
click at [432, 116] on div at bounding box center [428, 118] width 36 height 15
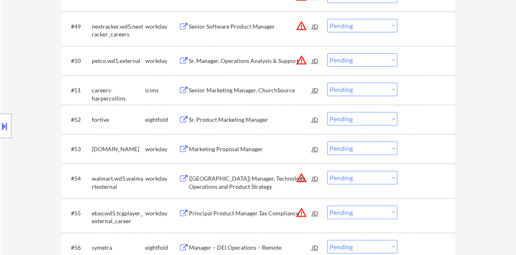
scroll to position [1837, 0]
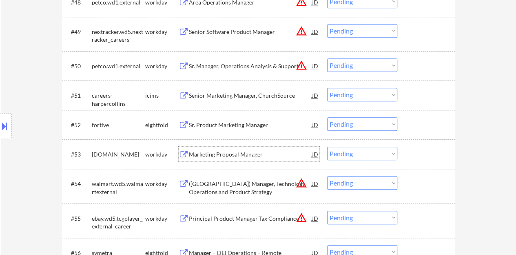
click at [245, 156] on div "Marketing Proposal Manager" at bounding box center [250, 154] width 123 height 8
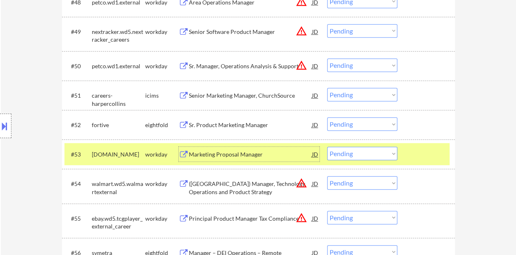
click at [349, 156] on select "Choose an option... Pending Applied Excluded (Questions) Excluded (Expired) Exc…" at bounding box center [362, 153] width 70 height 13
click at [327, 147] on select "Choose an option... Pending Applied Excluded (Questions) Excluded (Expired) Exc…" at bounding box center [362, 153] width 70 height 13
select select ""pending""
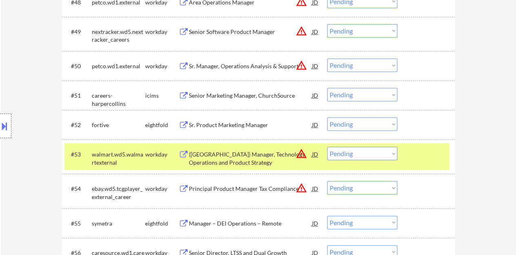
click at [430, 157] on div at bounding box center [428, 154] width 36 height 15
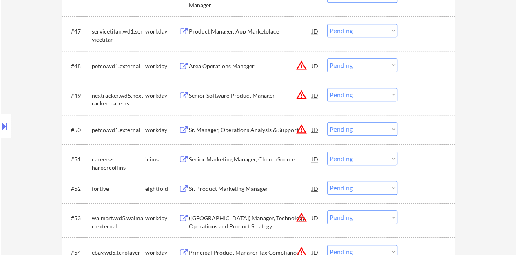
scroll to position [1674, 0]
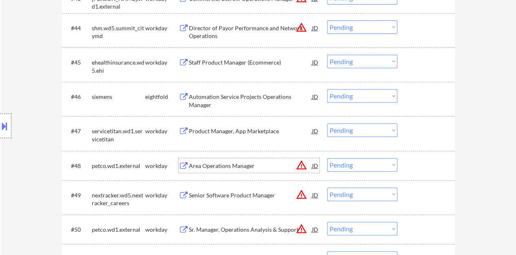
click at [234, 168] on div "Area Operations Manager" at bounding box center [250, 166] width 123 height 8
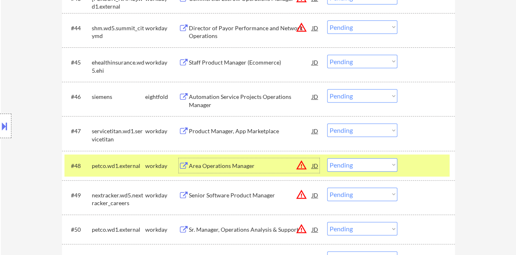
click at [352, 166] on select "Choose an option... Pending Applied Excluded (Questions) Excluded (Expired) Exc…" at bounding box center [362, 164] width 70 height 13
click at [327, 158] on select "Choose an option... Pending Applied Excluded (Questions) Excluded (Expired) Exc…" at bounding box center [362, 164] width 70 height 13
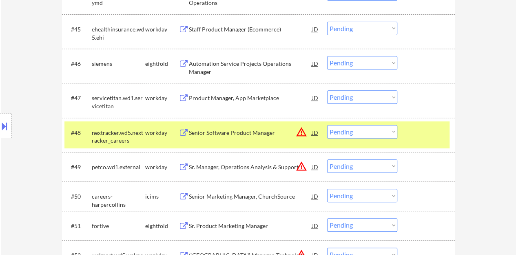
scroll to position [1715, 0]
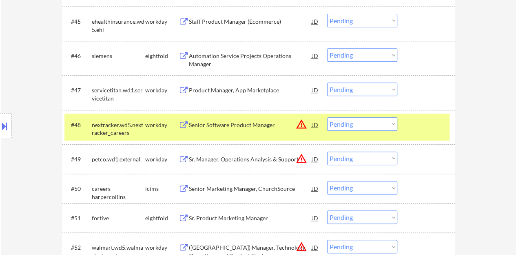
click at [240, 120] on div "Senior Software Product Manager" at bounding box center [250, 124] width 123 height 15
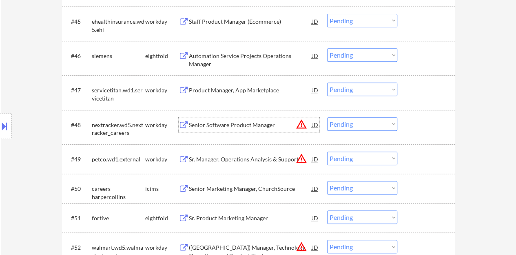
click at [428, 120] on div at bounding box center [428, 124] width 36 height 15
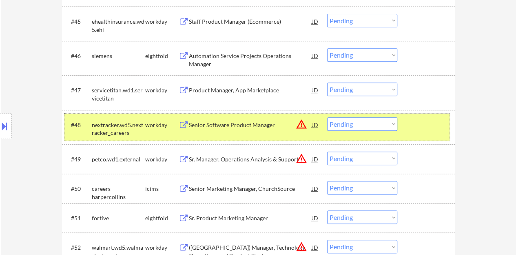
click at [351, 129] on select "Choose an option... Pending Applied Excluded (Questions) Excluded (Expired) Exc…" at bounding box center [362, 123] width 70 height 13
click at [327, 117] on select "Choose an option... Pending Applied Excluded (Questions) Excluded (Expired) Exc…" at bounding box center [362, 123] width 70 height 13
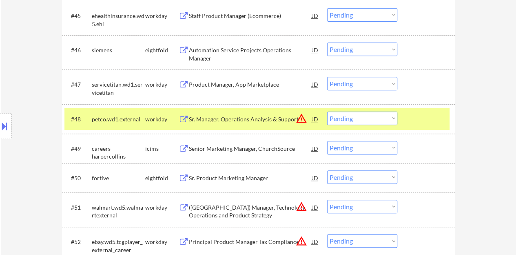
scroll to position [1756, 0]
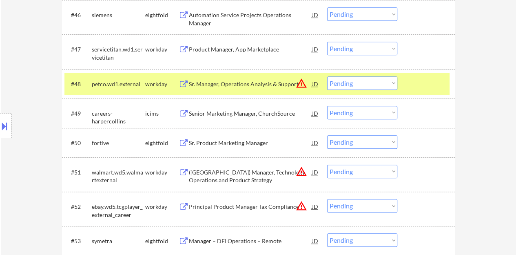
click at [225, 80] on div "Sr. Manager, Operations Analysis & Support" at bounding box center [250, 84] width 123 height 8
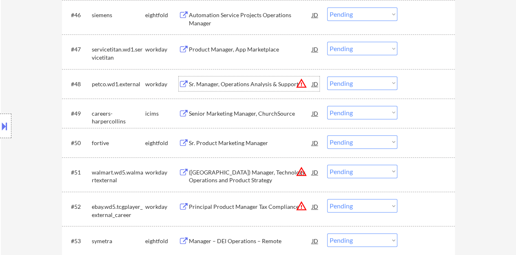
click at [428, 91] on div "#48 petco.wd1.external workday Sr. Manager, Operations Analysis & Support JD wa…" at bounding box center [257, 84] width 385 height 22
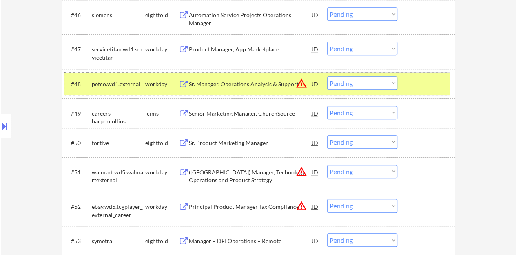
click at [341, 86] on select "Choose an option... Pending Applied Excluded (Questions) Excluded (Expired) Exc…" at bounding box center [362, 82] width 70 height 13
click at [327, 76] on select "Choose an option... Pending Applied Excluded (Questions) Excluded (Expired) Exc…" at bounding box center [362, 82] width 70 height 13
select select ""pending""
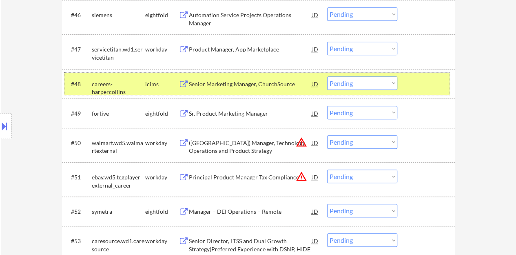
click at [426, 87] on div at bounding box center [428, 83] width 36 height 15
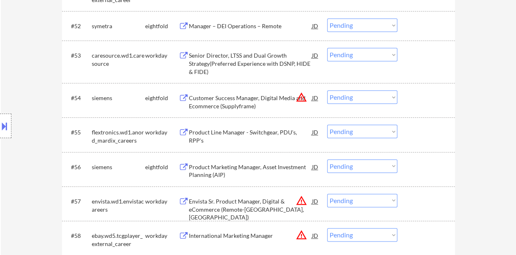
scroll to position [1960, 0]
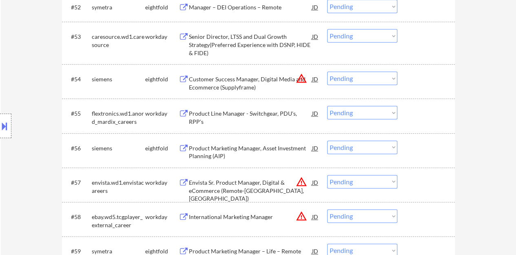
click at [220, 114] on div "Product Line Manager - Switchgear, PDU's, RPP's" at bounding box center [250, 117] width 123 height 16
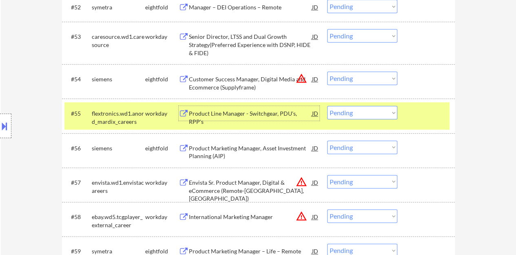
click at [347, 108] on select "Choose an option... Pending Applied Excluded (Questions) Excluded (Expired) Exc…" at bounding box center [362, 112] width 70 height 13
click at [327, 106] on select "Choose an option... Pending Applied Excluded (Questions) Excluded (Expired) Exc…" at bounding box center [362, 112] width 70 height 13
select select ""pending""
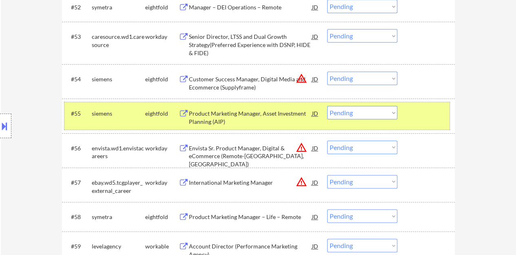
click at [433, 118] on div at bounding box center [428, 113] width 36 height 15
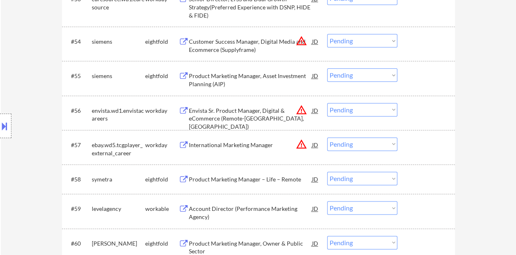
scroll to position [2001, 0]
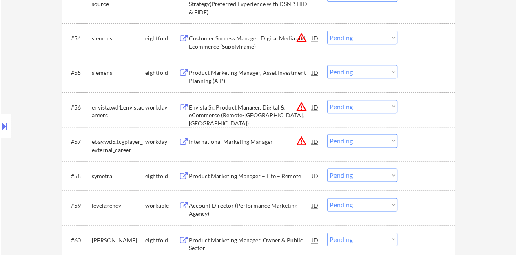
click at [227, 140] on div "International Marketing Manager" at bounding box center [250, 142] width 123 height 8
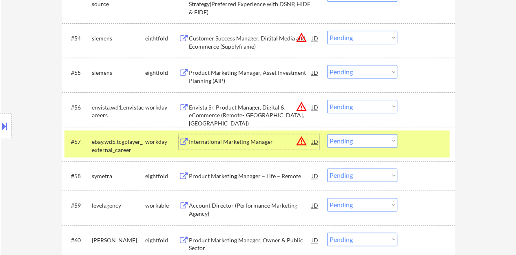
click at [370, 142] on select "Choose an option... Pending Applied Excluded (Questions) Excluded (Expired) Exc…" at bounding box center [362, 140] width 70 height 13
click at [327, 134] on select "Choose an option... Pending Applied Excluded (Questions) Excluded (Expired) Exc…" at bounding box center [362, 140] width 70 height 13
select select ""pending""
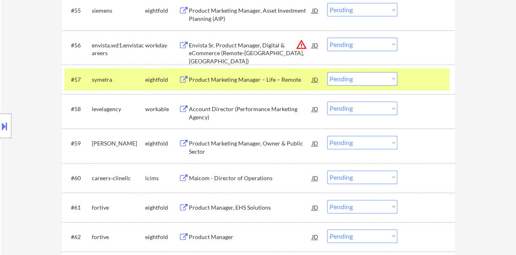
scroll to position [2082, 0]
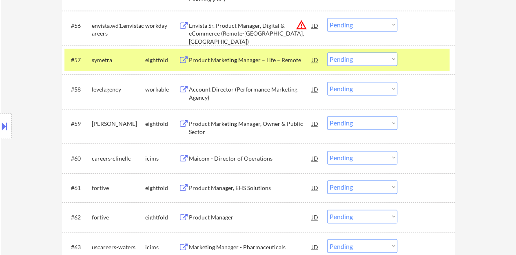
click at [444, 69] on div "#57 symetra eightfold Product Marketing Manager – Life – Remote JD warning_ambe…" at bounding box center [257, 60] width 385 height 22
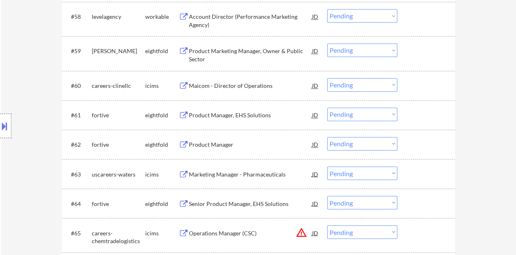
scroll to position [2164, 0]
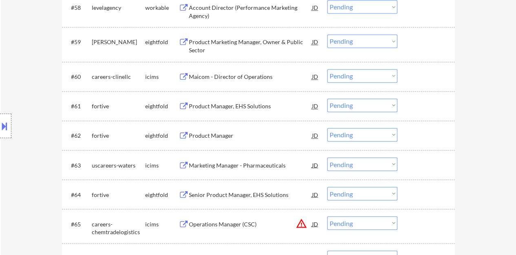
click at [230, 133] on div "Product Manager" at bounding box center [250, 135] width 123 height 8
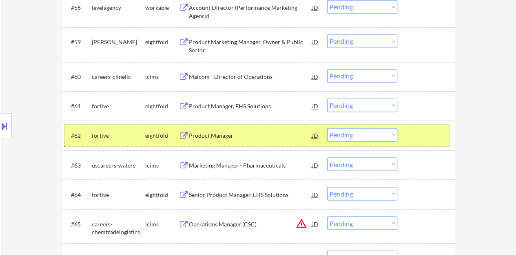
click at [434, 140] on div at bounding box center [428, 135] width 36 height 15
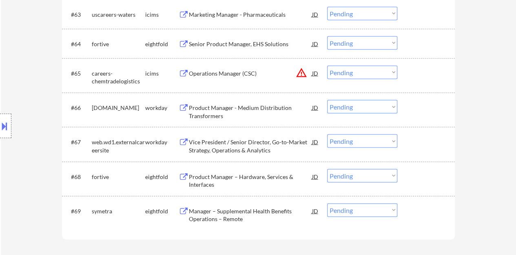
scroll to position [2327, 0]
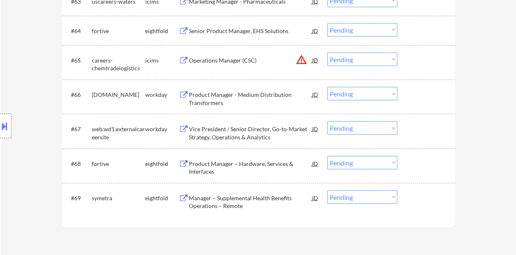
click at [223, 94] on div "Product Manager - Medium Distribution Transformers" at bounding box center [250, 99] width 123 height 16
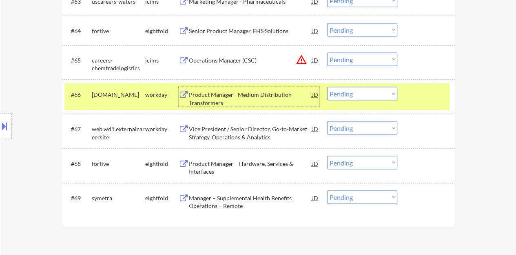
click at [369, 98] on select "Choose an option... Pending Applied Excluded (Questions) Excluded (Expired) Exc…" at bounding box center [362, 93] width 70 height 13
click at [327, 87] on select "Choose an option... Pending Applied Excluded (Questions) Excluded (Expired) Exc…" at bounding box center [362, 93] width 70 height 13
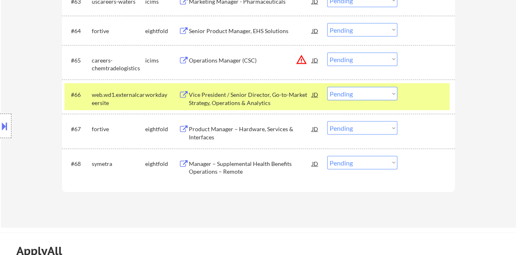
click at [434, 94] on div at bounding box center [428, 94] width 36 height 15
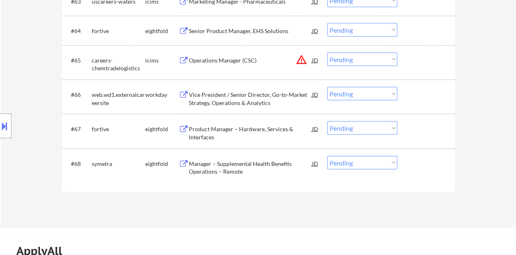
click at [260, 88] on div "Vice President / Senior Director, Go-to-Market Strategy, Operations & Analytics" at bounding box center [250, 97] width 123 height 20
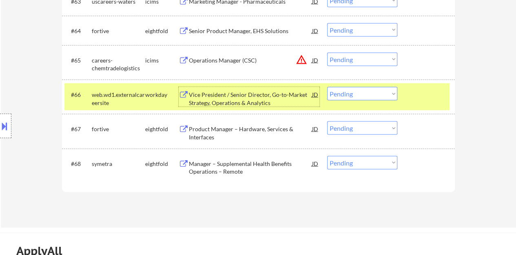
click at [339, 94] on select "Choose an option... Pending Applied Excluded (Questions) Excluded (Expired) Exc…" at bounding box center [362, 93] width 70 height 13
click at [327, 87] on select "Choose an option... Pending Applied Excluded (Questions) Excluded (Expired) Exc…" at bounding box center [362, 93] width 70 height 13
select select ""pending""
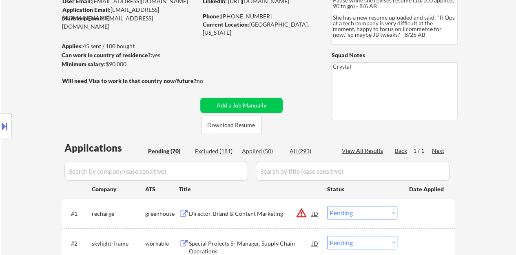
scroll to position [82, 0]
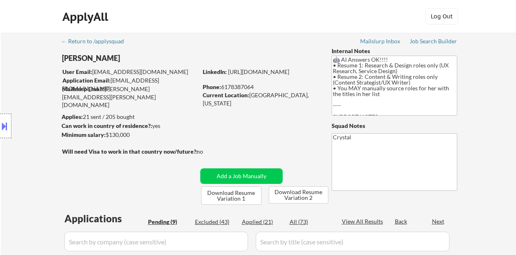
select select ""pending""
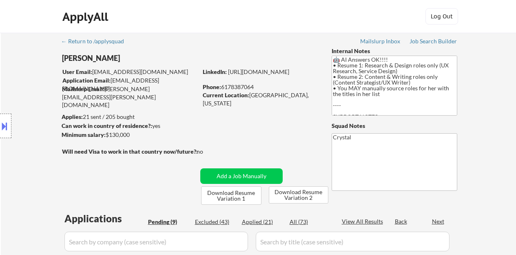
select select ""pending""
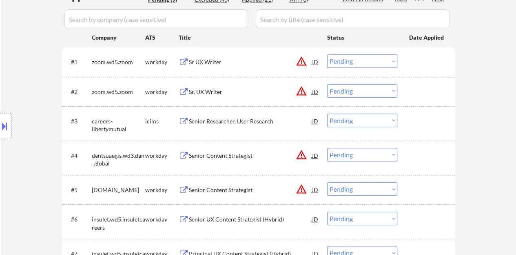
scroll to position [204, 0]
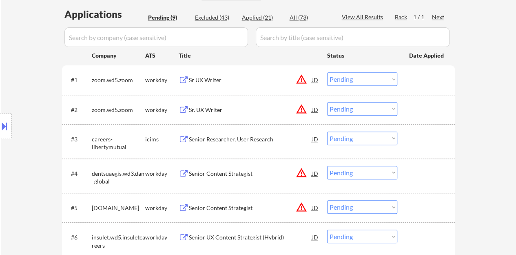
click at [202, 80] on div "Sr UX Writer" at bounding box center [250, 80] width 123 height 8
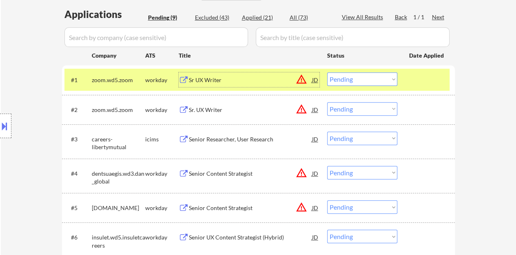
click at [349, 78] on select "Choose an option... Pending Applied Excluded (Questions) Excluded (Expired) Exc…" at bounding box center [362, 78] width 70 height 13
click at [327, 72] on select "Choose an option... Pending Applied Excluded (Questions) Excluded (Expired) Exc…" at bounding box center [362, 78] width 70 height 13
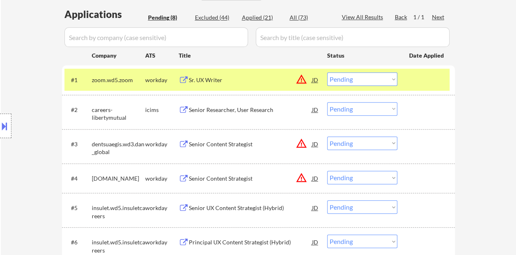
click at [214, 76] on div "Sr. UX Writer" at bounding box center [250, 80] width 123 height 8
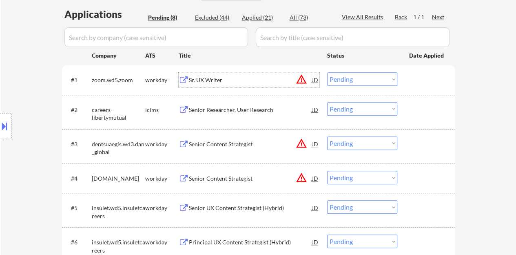
click at [360, 80] on select "Choose an option... Pending Applied Excluded (Questions) Excluded (Expired) Exc…" at bounding box center [362, 78] width 70 height 13
click at [327, 72] on select "Choose an option... Pending Applied Excluded (Questions) Excluded (Expired) Exc…" at bounding box center [362, 78] width 70 height 13
select select ""pending""
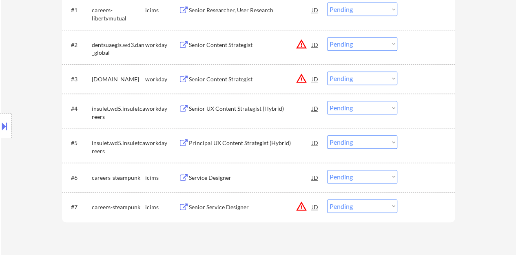
scroll to position [286, 0]
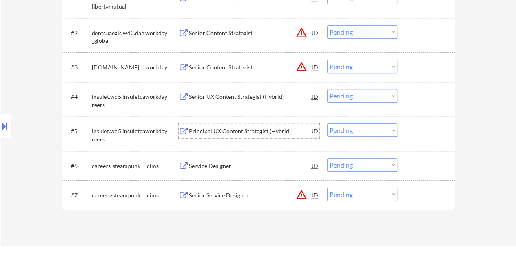
click at [233, 134] on div "Principal UX Content Strategist (Hybrid)" at bounding box center [250, 131] width 123 height 8
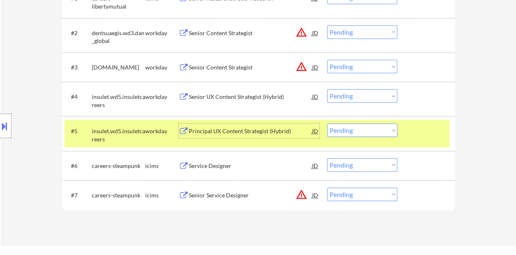
click at [361, 131] on select "Choose an option... Pending Applied Excluded (Questions) Excluded (Expired) Exc…" at bounding box center [362, 129] width 70 height 13
click at [327, 123] on select "Choose an option... Pending Applied Excluded (Questions) Excluded (Expired) Exc…" at bounding box center [362, 129] width 70 height 13
select select ""pending""
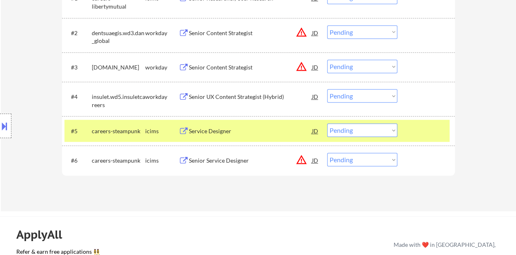
click at [423, 133] on div at bounding box center [428, 130] width 36 height 15
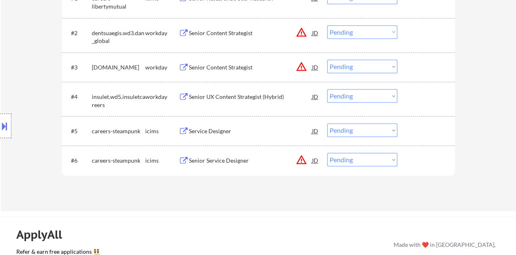
click at [218, 65] on div "Senior Content Strategist" at bounding box center [250, 67] width 123 height 8
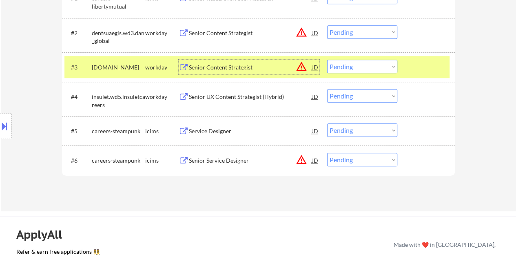
click at [360, 65] on select "Choose an option... Pending Applied Excluded (Questions) Excluded (Expired) Exc…" at bounding box center [362, 66] width 70 height 13
click at [359, 61] on select "Choose an option... Pending Applied Excluded (Questions) Excluded (Expired) Exc…" at bounding box center [362, 66] width 70 height 13
click at [327, 60] on select "Choose an option... Pending Applied Excluded (Questions) Excluded (Expired) Exc…" at bounding box center [362, 66] width 70 height 13
select select ""pending""
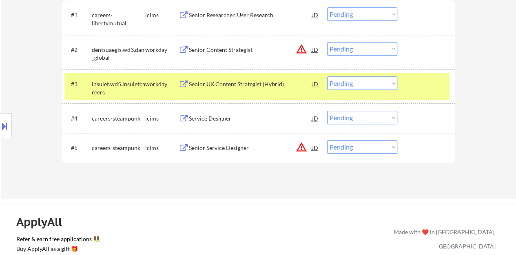
scroll to position [245, 0]
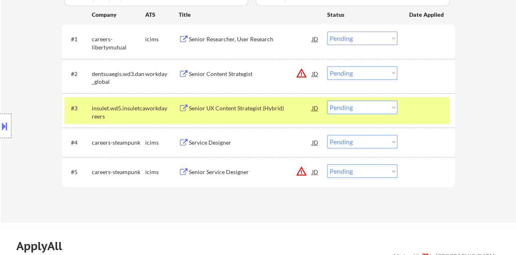
click at [438, 114] on div "#3 insulet.wd5.insuletcareers workday Senior UX Content Strategist (Hybrid) JD …" at bounding box center [257, 110] width 385 height 27
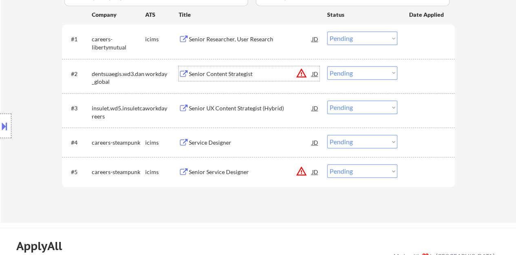
click at [231, 71] on div "Senior Content Strategist" at bounding box center [250, 74] width 123 height 8
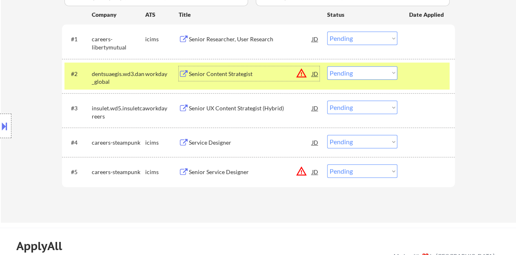
click at [364, 73] on select "Choose an option... Pending Applied Excluded (Questions) Excluded (Expired) Exc…" at bounding box center [362, 72] width 70 height 13
click at [327, 66] on select "Choose an option... Pending Applied Excluded (Questions) Excluded (Expired) Exc…" at bounding box center [362, 72] width 70 height 13
select select ""pending""
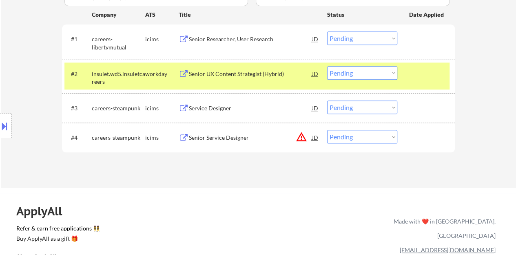
scroll to position [204, 0]
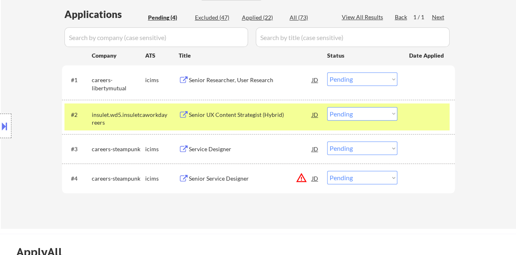
click at [265, 113] on div "Senior UX Content Strategist (Hybrid)" at bounding box center [250, 115] width 123 height 8
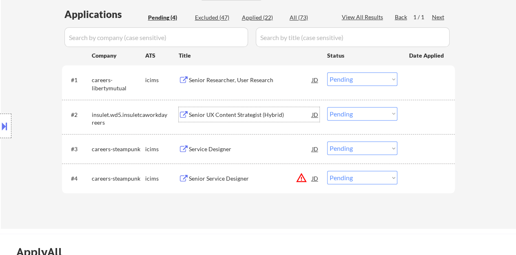
click at [415, 119] on div at bounding box center [428, 114] width 36 height 15
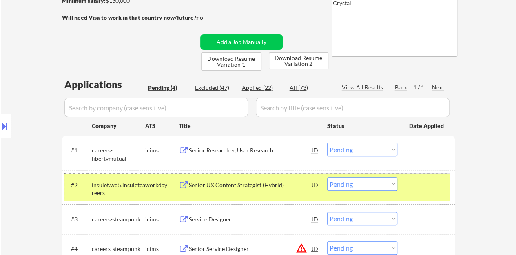
scroll to position [163, 0]
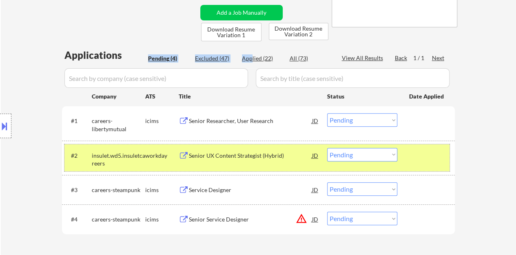
click at [251, 53] on div "Applications Pending (4) Excluded (47) Applied (22) All (73) View All Results B…" at bounding box center [258, 151] width 393 height 206
click at [153, 25] on div "← Return to /applysquad Mailslurp Inbox Job Search Builder [PERSON_NAME] User E…" at bounding box center [258, 66] width 407 height 394
click at [257, 58] on div "Applied (22)" at bounding box center [262, 58] width 41 height 8
select select ""applied""
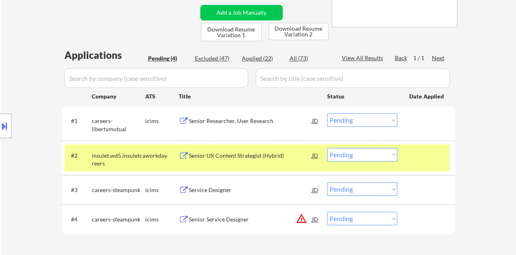
select select ""applied""
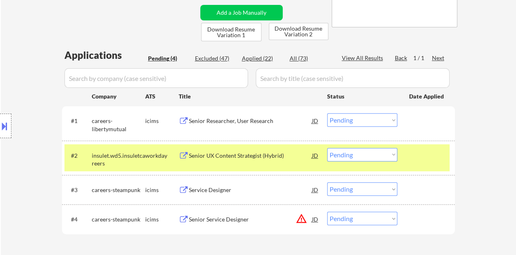
select select ""applied""
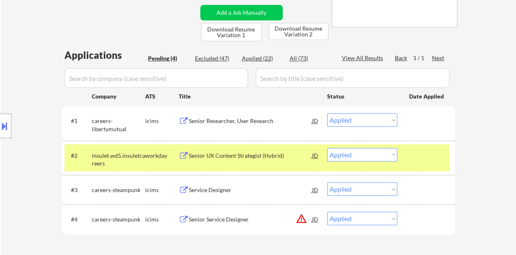
select select ""applied""
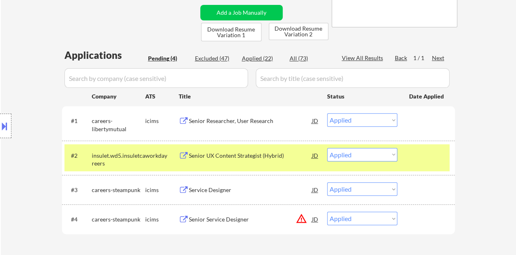
select select ""applied""
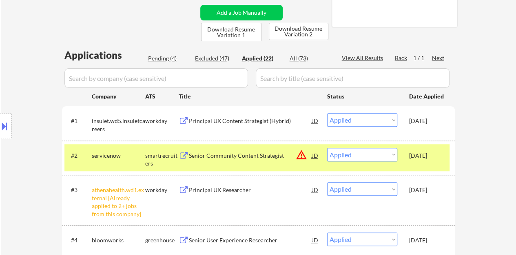
click at [418, 159] on div "[DATE]" at bounding box center [428, 155] width 36 height 8
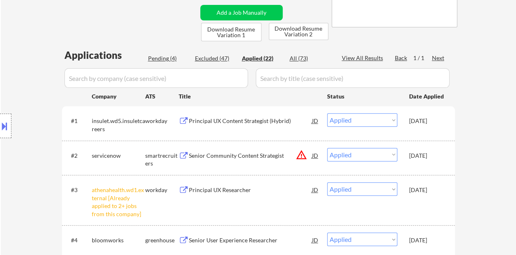
click at [166, 56] on div "Pending (4)" at bounding box center [168, 58] width 41 height 8
select select ""pending""
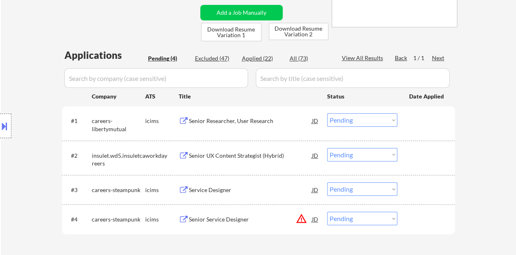
click at [219, 158] on div "Senior UX Content Strategist (Hybrid)" at bounding box center [250, 155] width 123 height 8
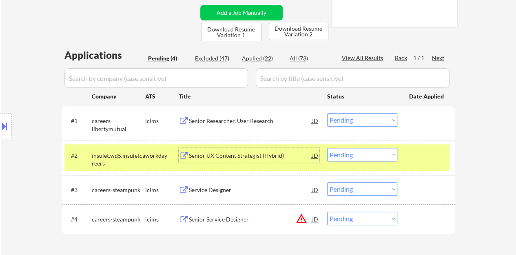
click at [352, 163] on div "#2 insulet.wd5.insuletcareers workday Senior UX Content Strategist (Hybrid) JD …" at bounding box center [257, 157] width 385 height 27
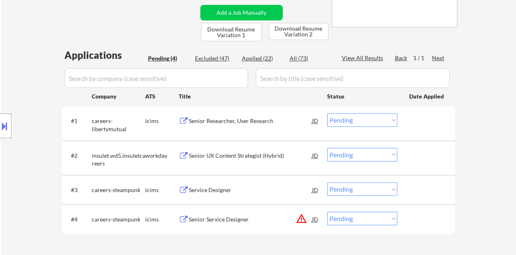
click at [350, 157] on select "Choose an option... Pending Applied Excluded (Questions) Excluded (Expired) Exc…" at bounding box center [362, 154] width 70 height 13
click at [327, 148] on select "Choose an option... Pending Applied Excluded (Questions) Excluded (Expired) Exc…" at bounding box center [362, 154] width 70 height 13
select select ""pending""
